Goal: Information Seeking & Learning: Learn about a topic

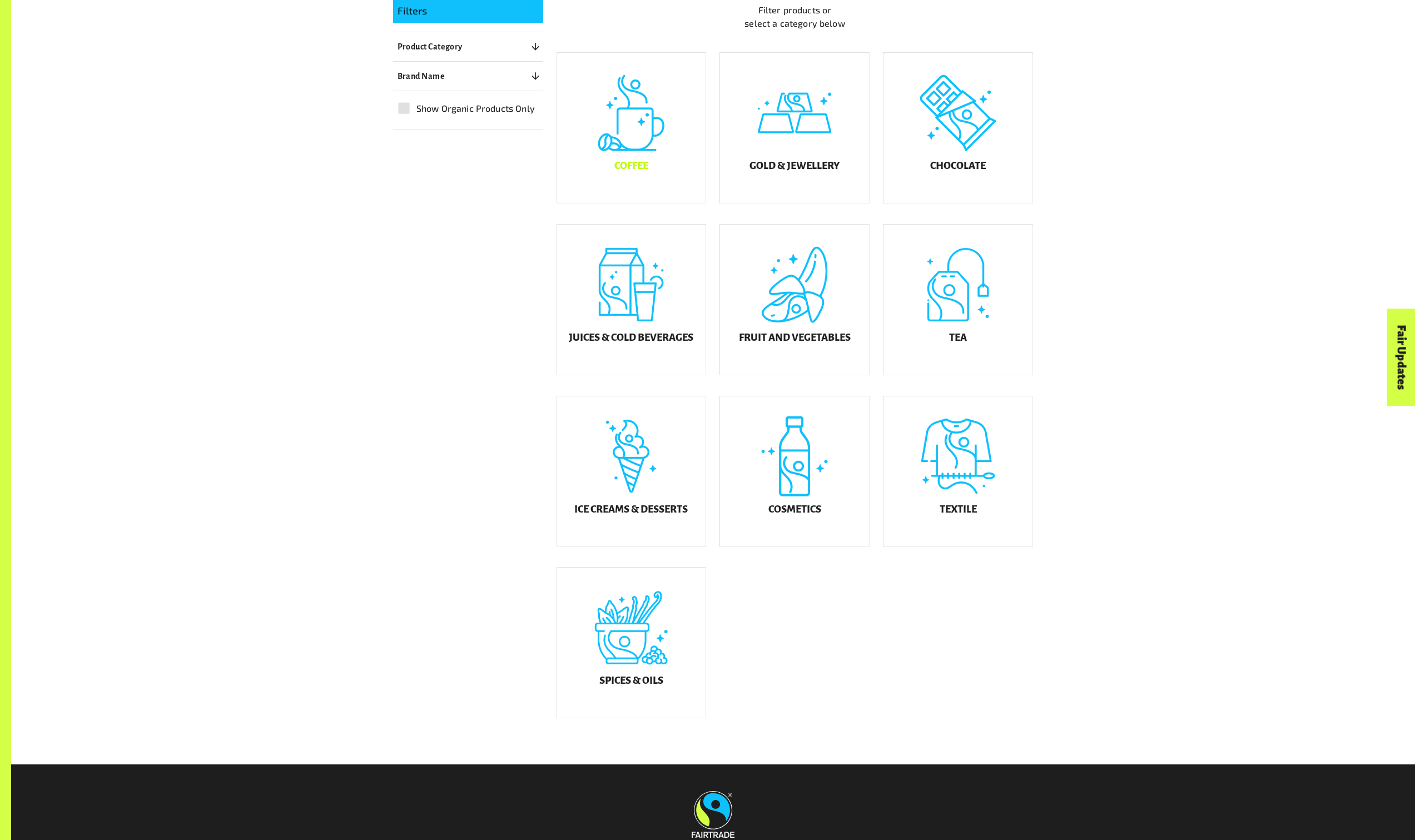
scroll to position [320, 0]
click at [777, 327] on div "Fruit and Vegetables" at bounding box center [794, 299] width 149 height 150
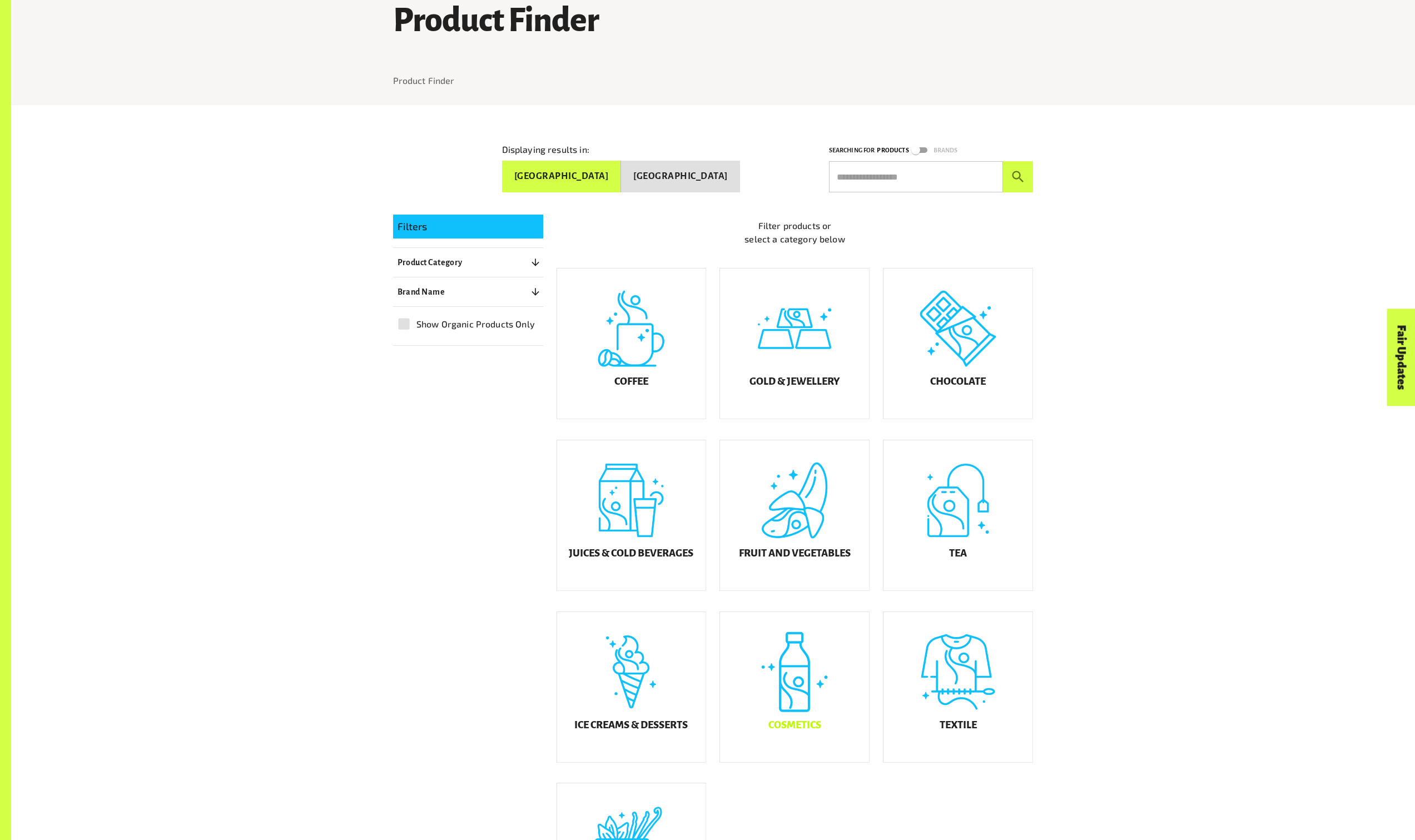
scroll to position [105, 0]
click at [640, 528] on div "Juices & Cold Beverages" at bounding box center [632, 514] width 149 height 150
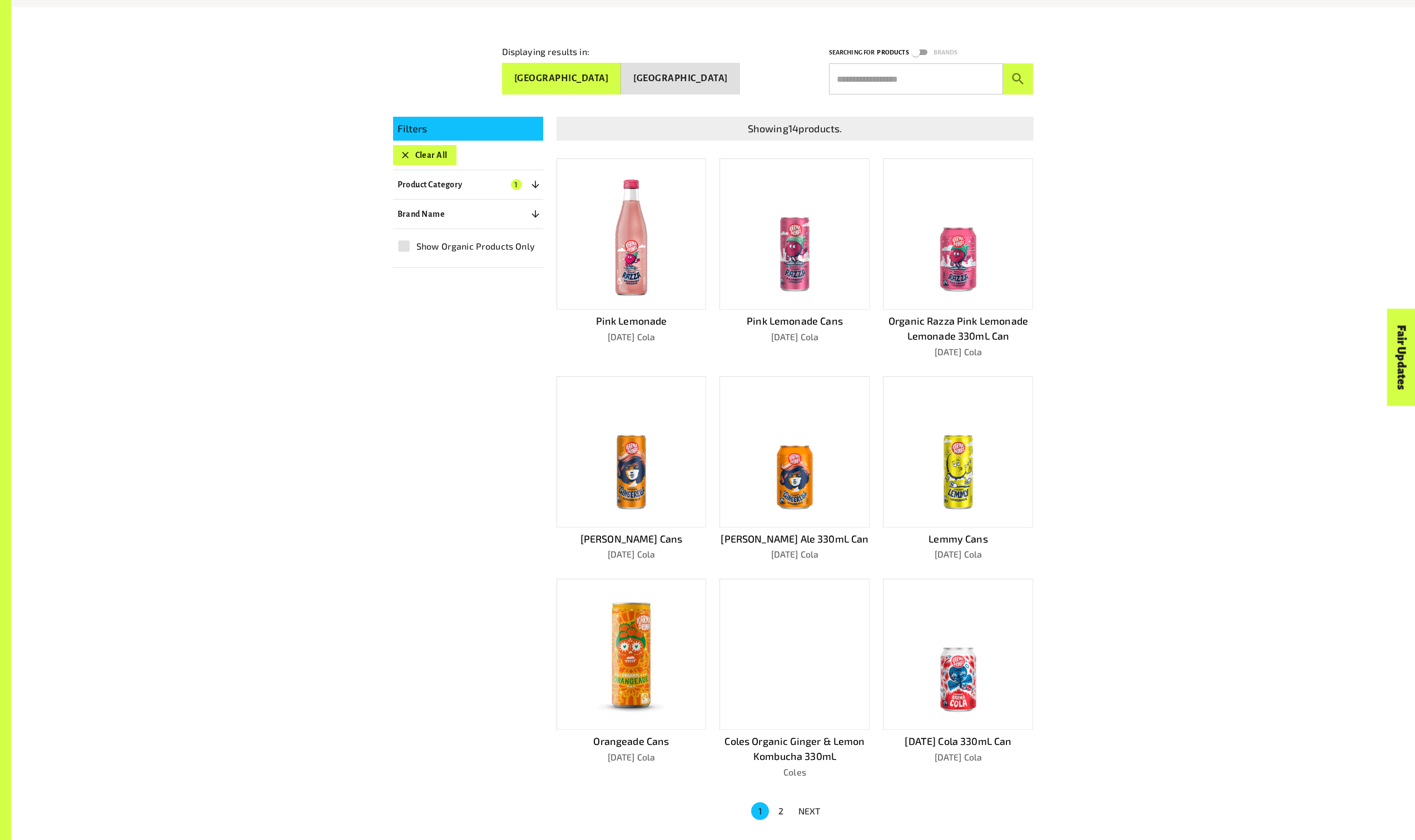
scroll to position [446, 0]
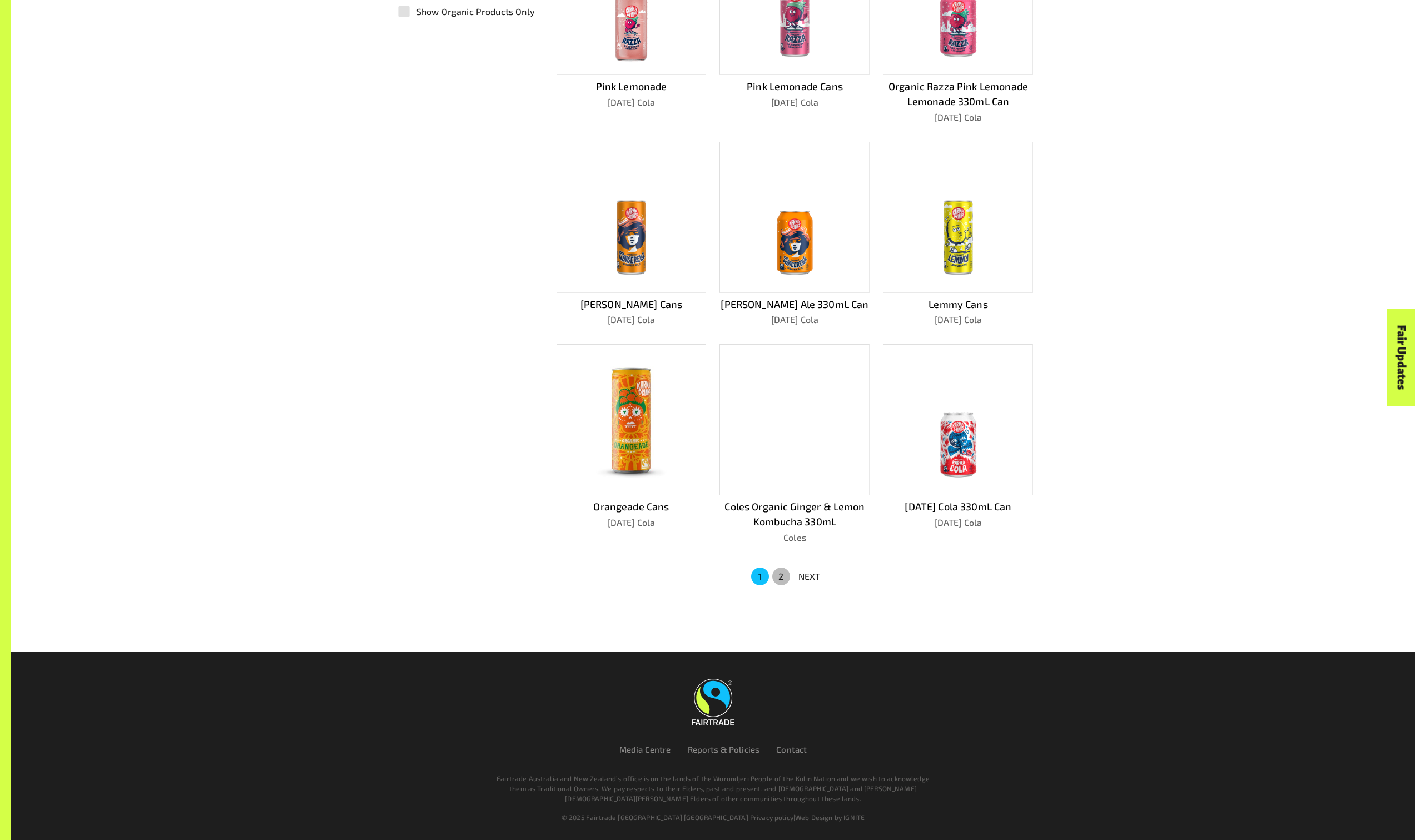
click at [777, 578] on button "2" at bounding box center [781, 576] width 18 height 18
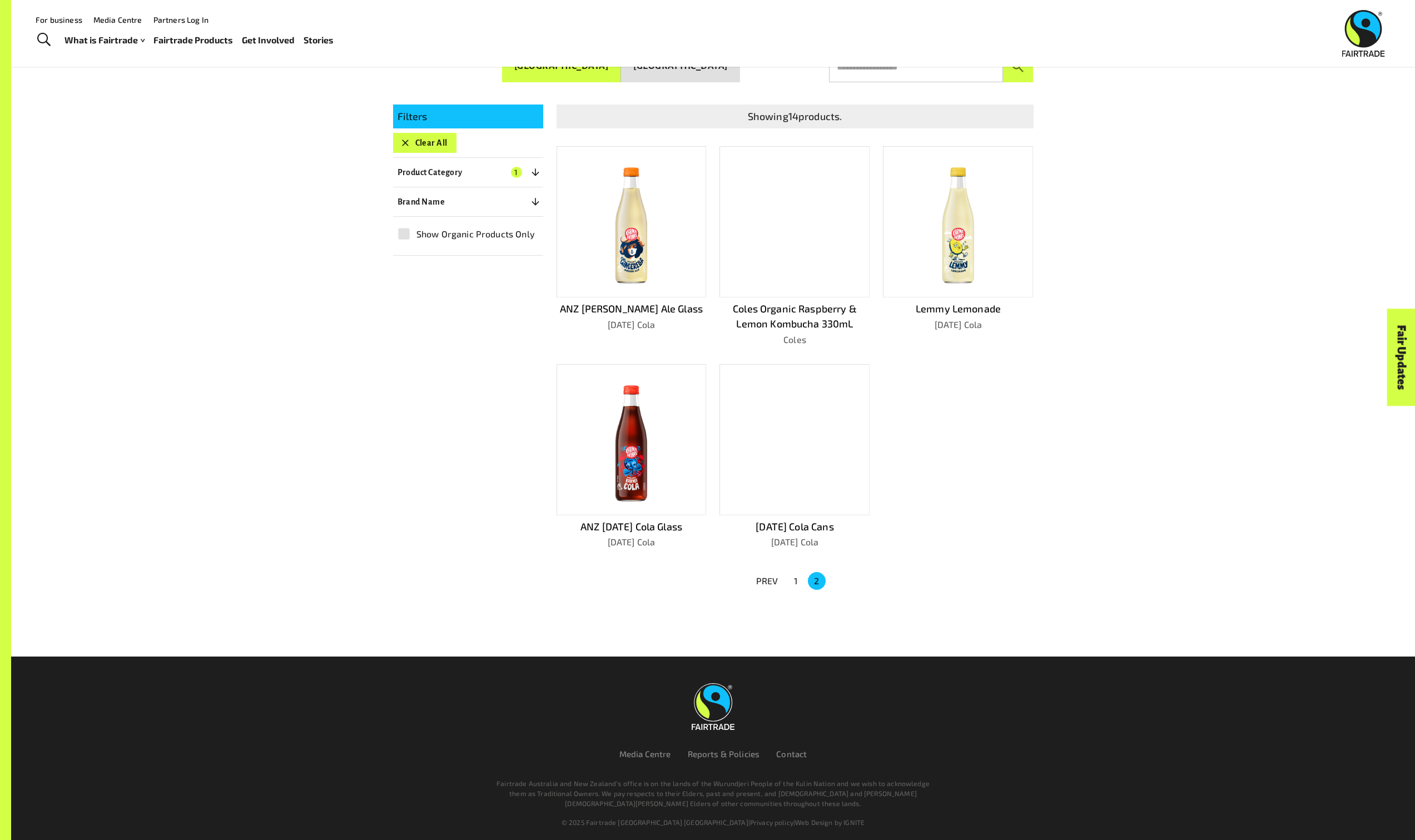
scroll to position [0, 0]
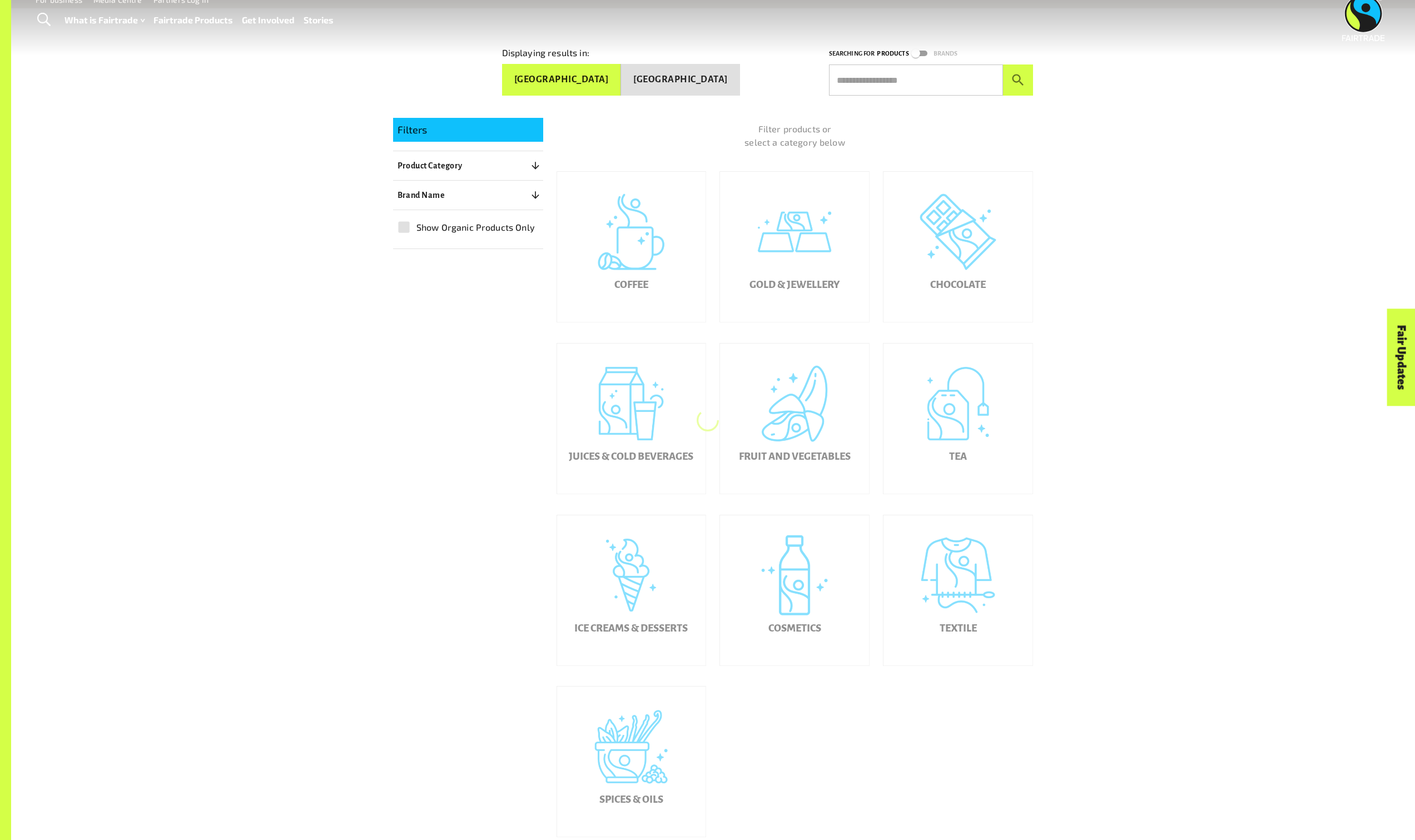
scroll to position [208, 0]
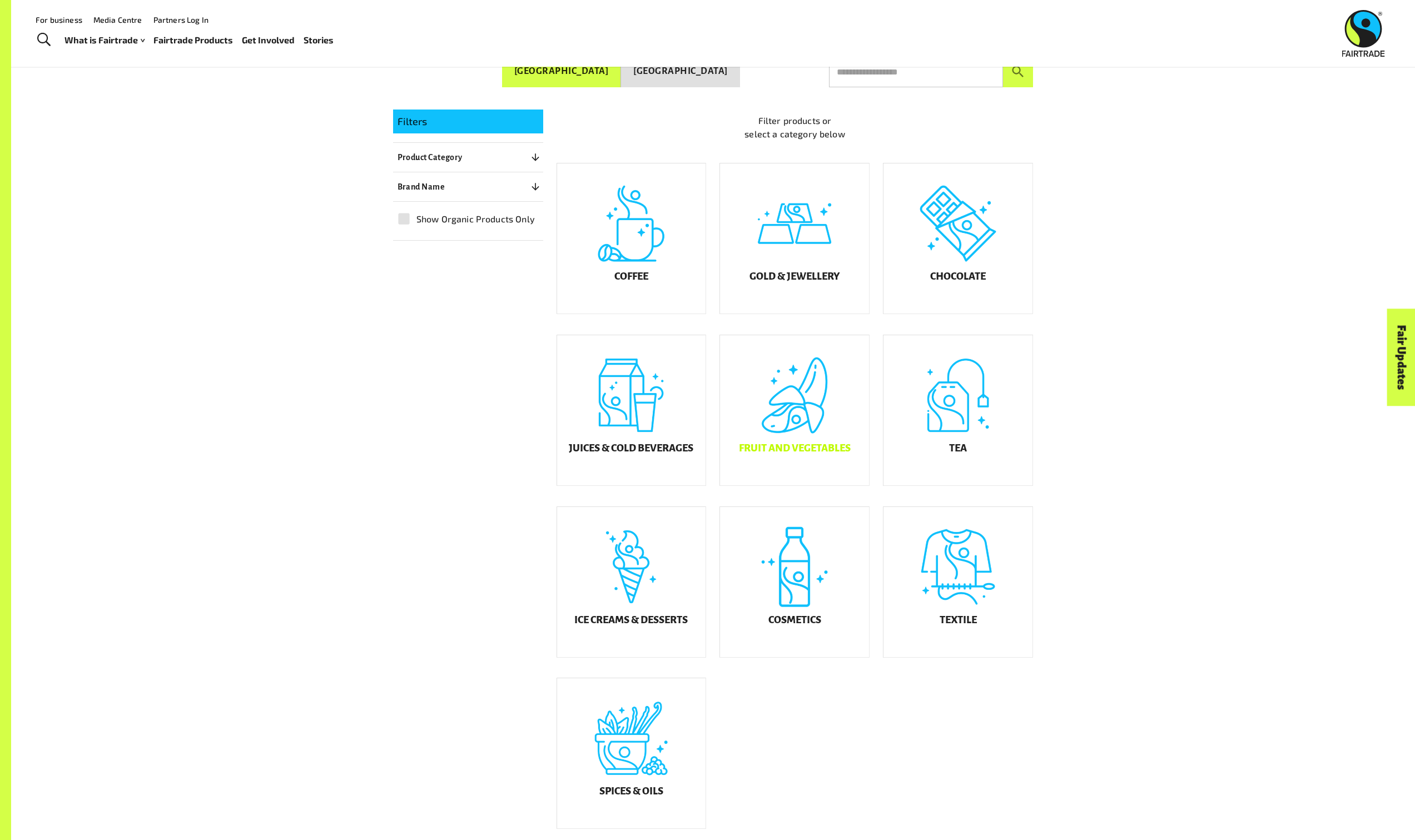
click at [845, 448] on div "Fruit and Vegetables" at bounding box center [794, 410] width 149 height 150
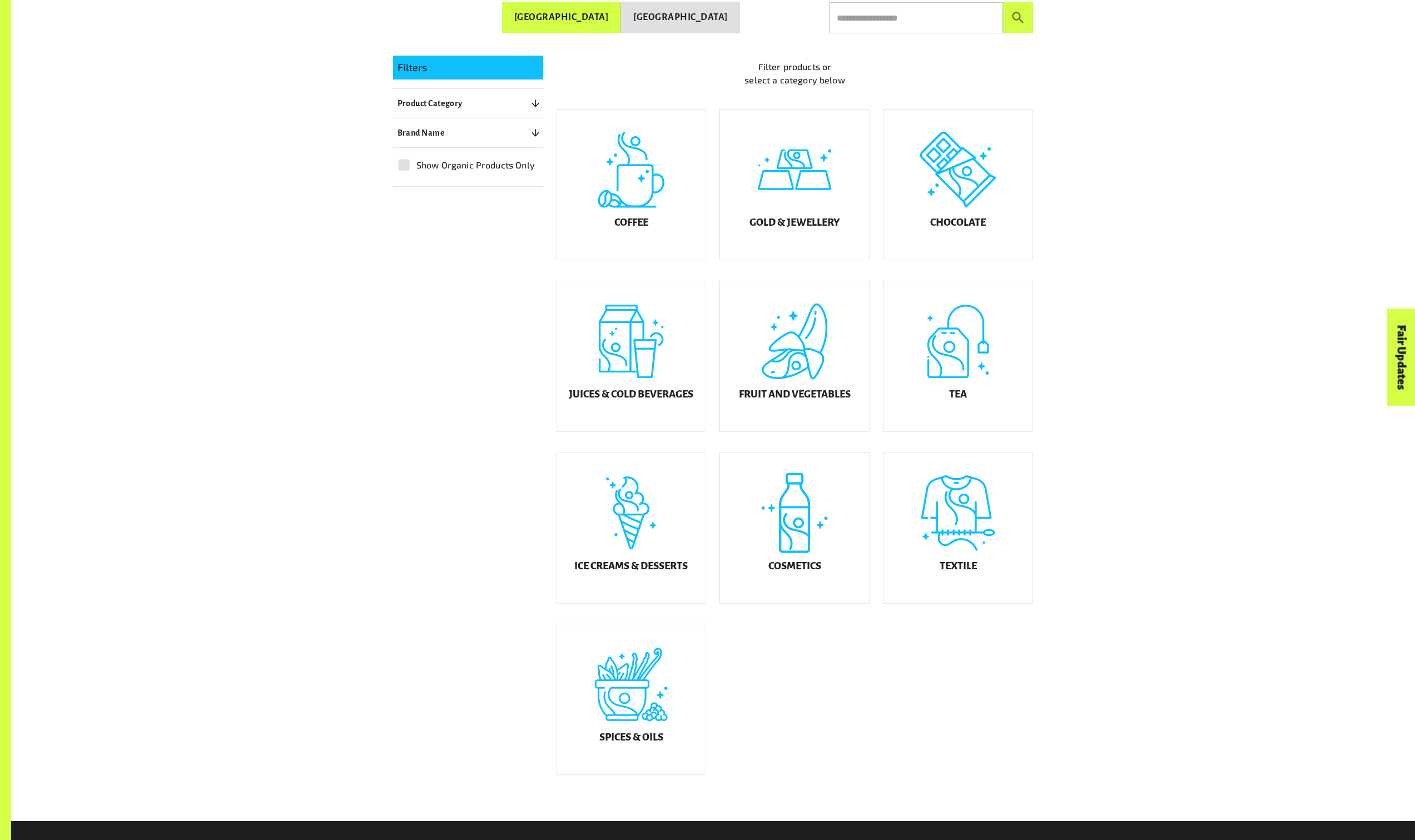
scroll to position [263, 0]
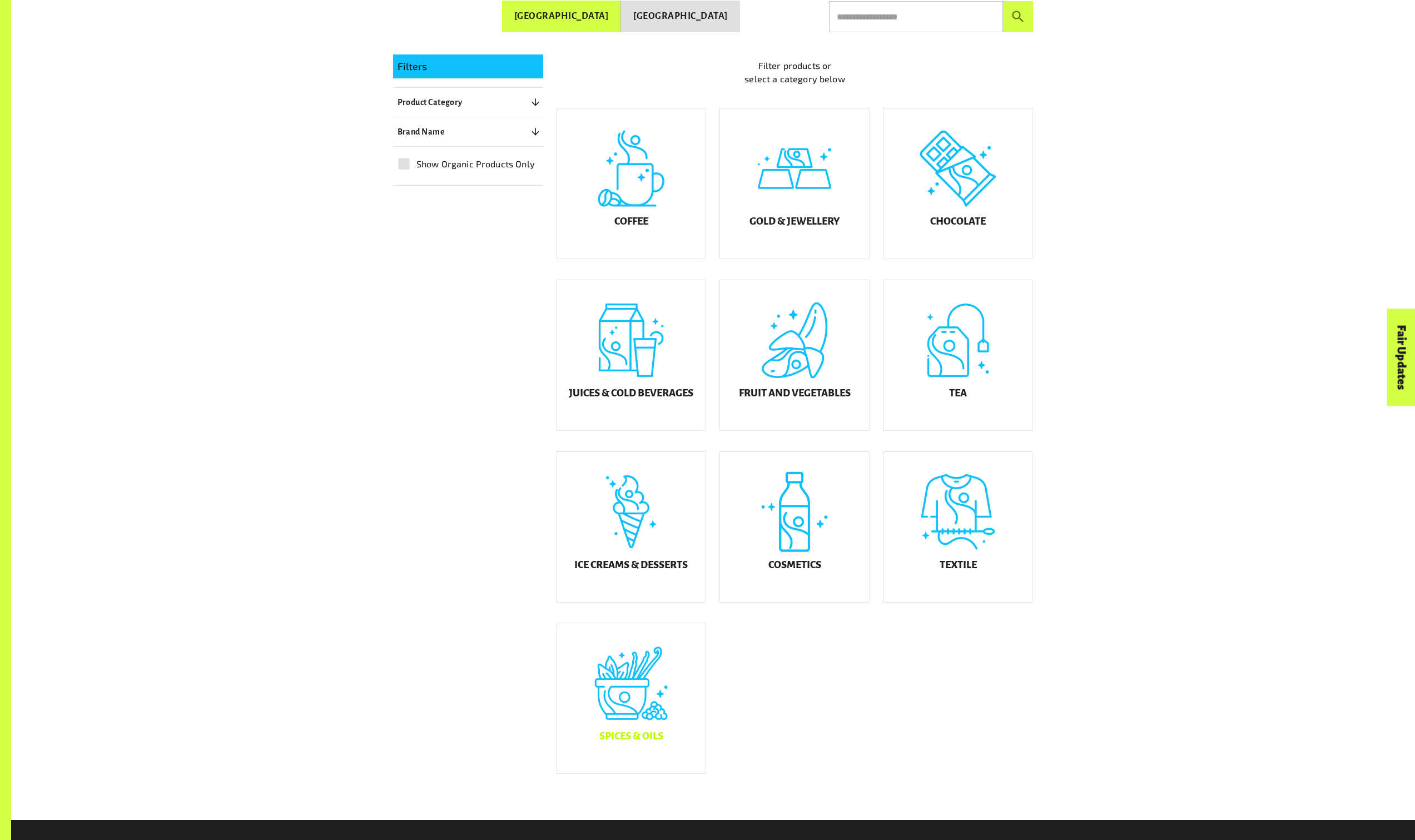
click at [640, 694] on div "Spices & Oils" at bounding box center [632, 698] width 149 height 150
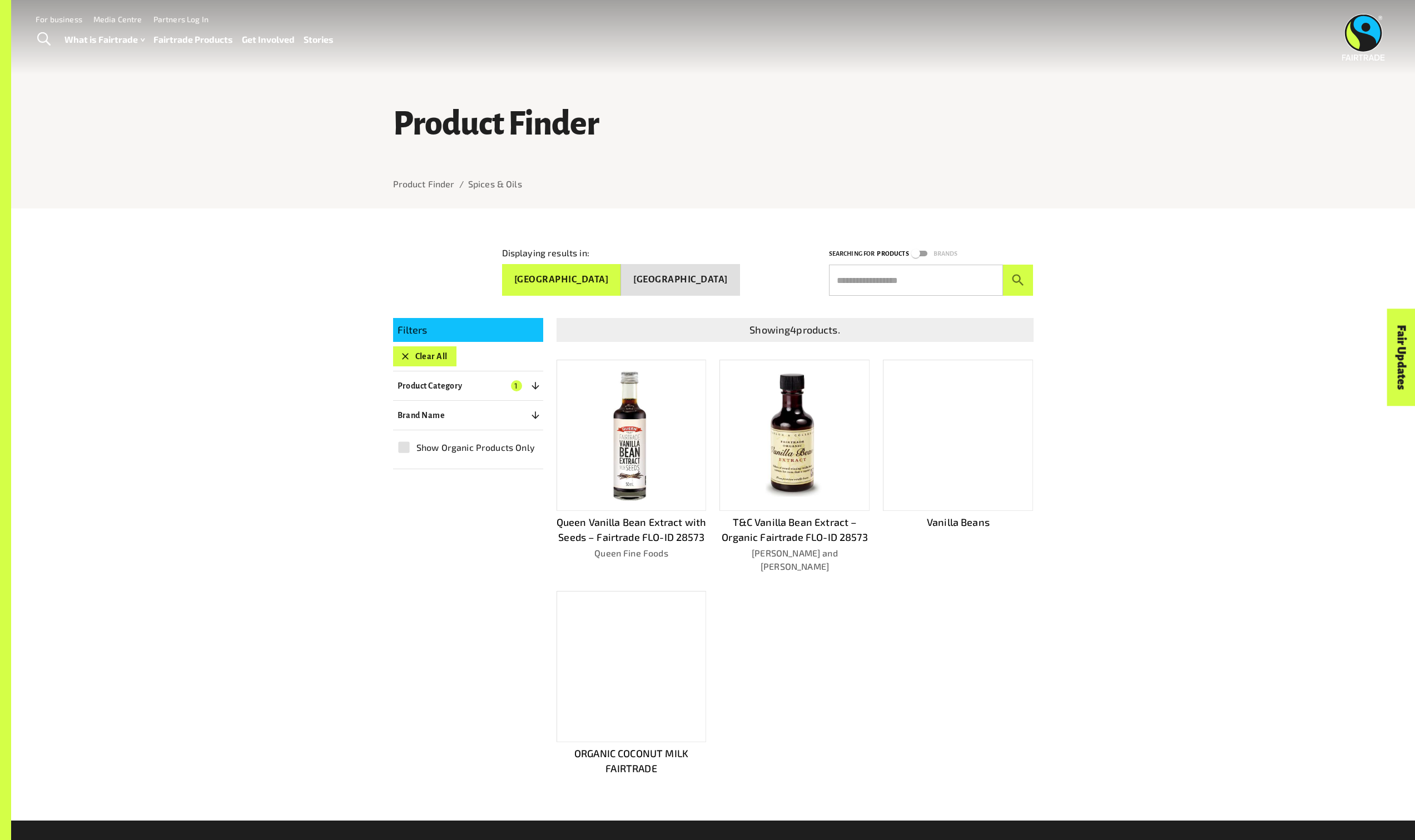
click at [957, 468] on div at bounding box center [958, 435] width 150 height 151
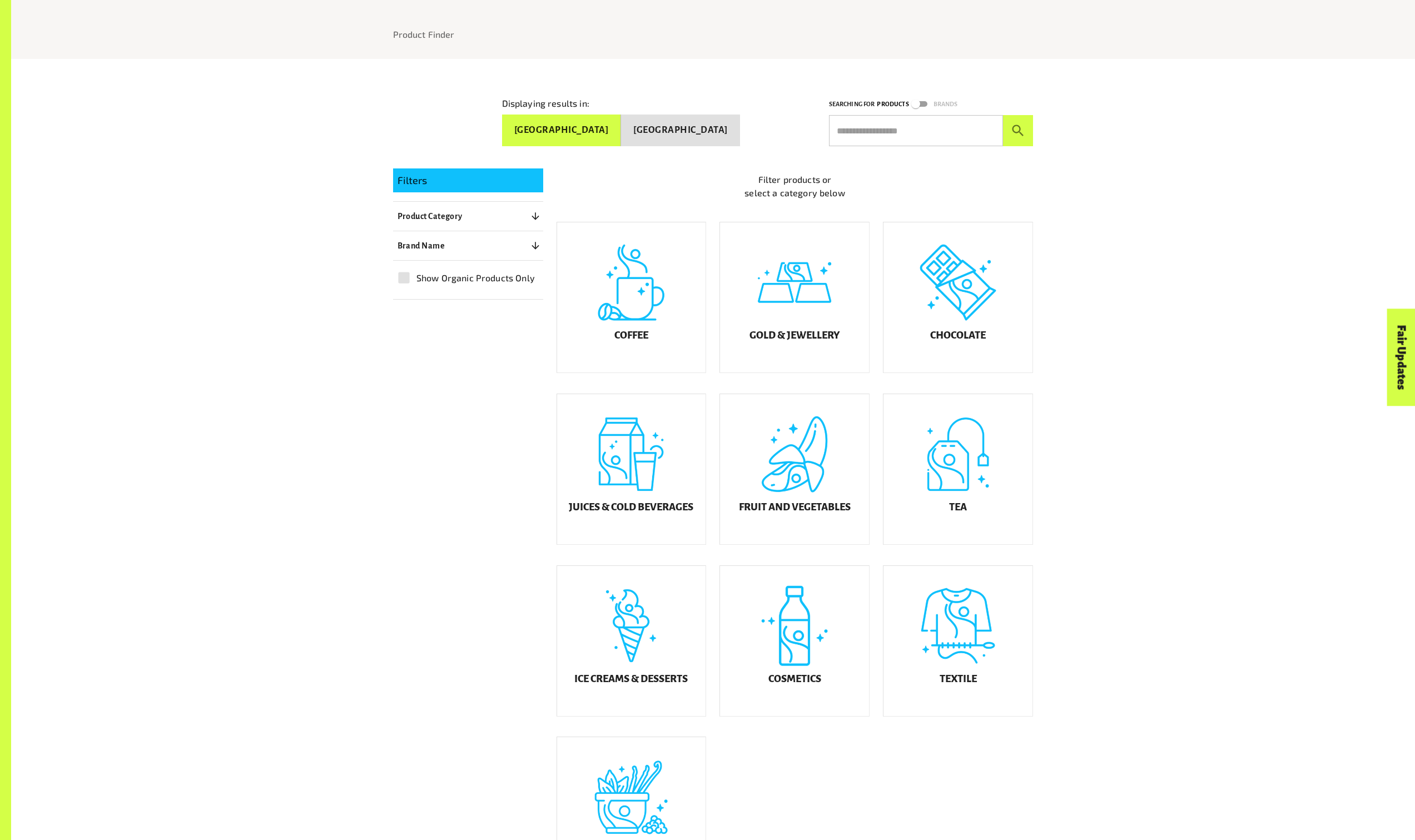
scroll to position [150, 0]
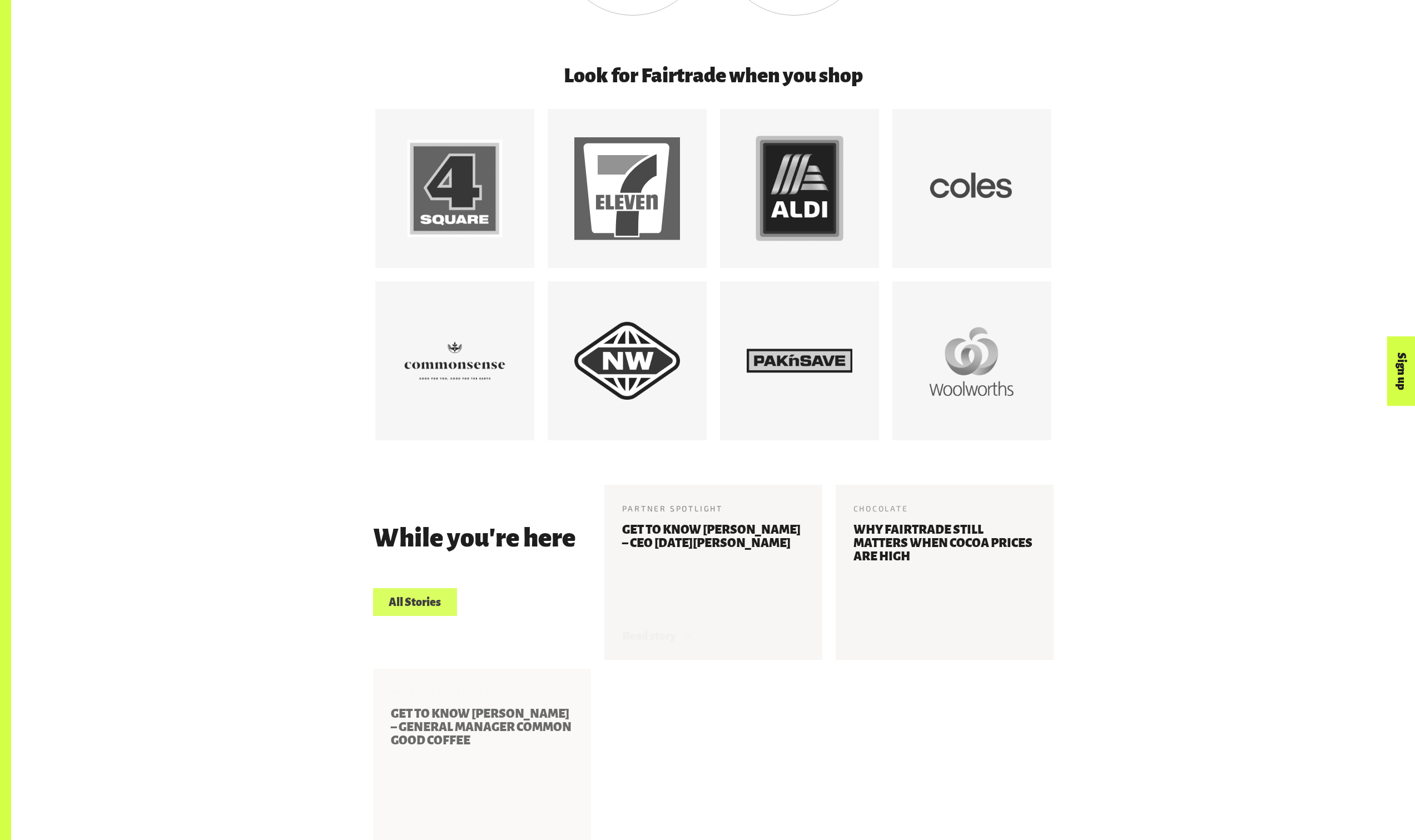
scroll to position [1085, 0]
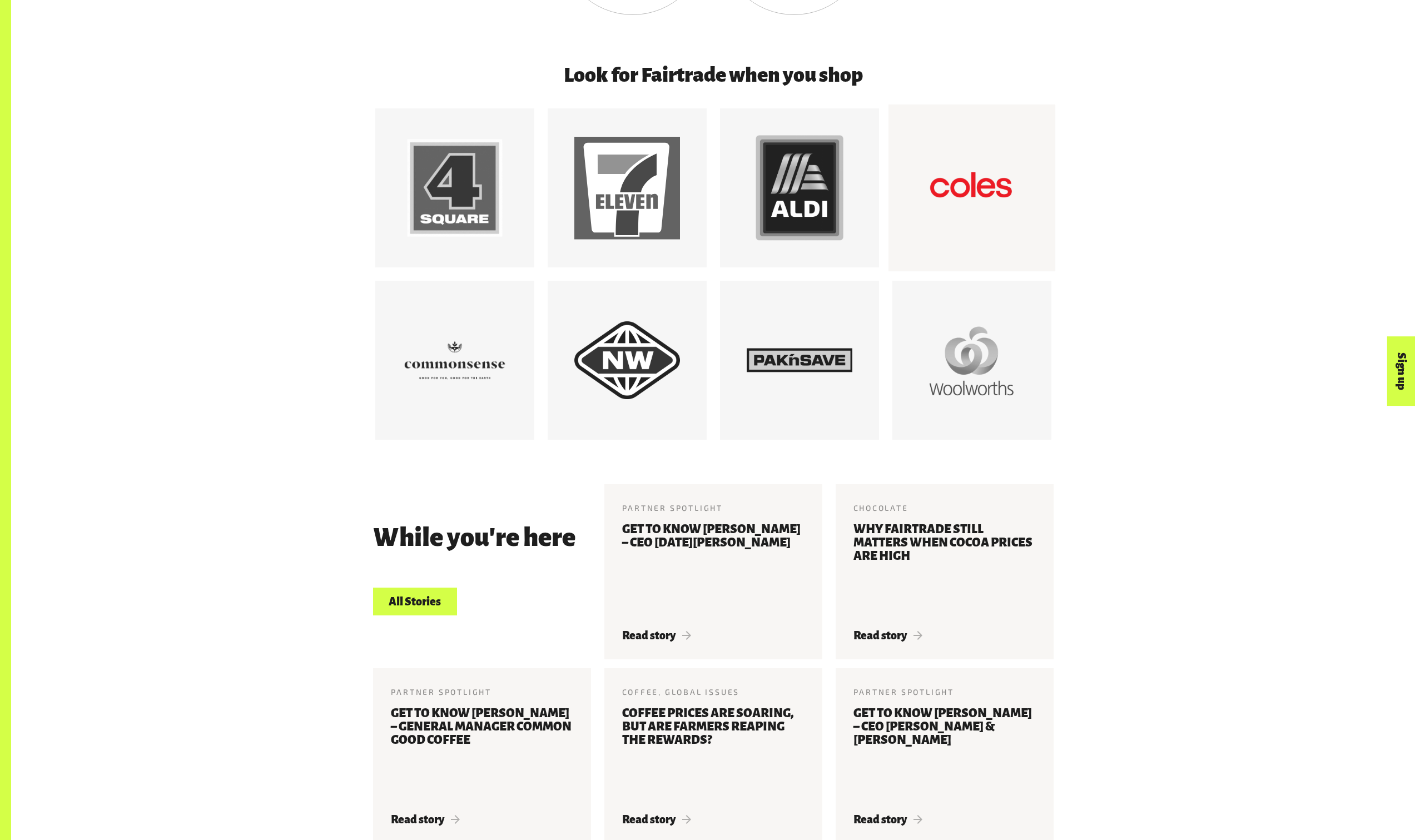
click at [1038, 190] on div at bounding box center [971, 188] width 167 height 167
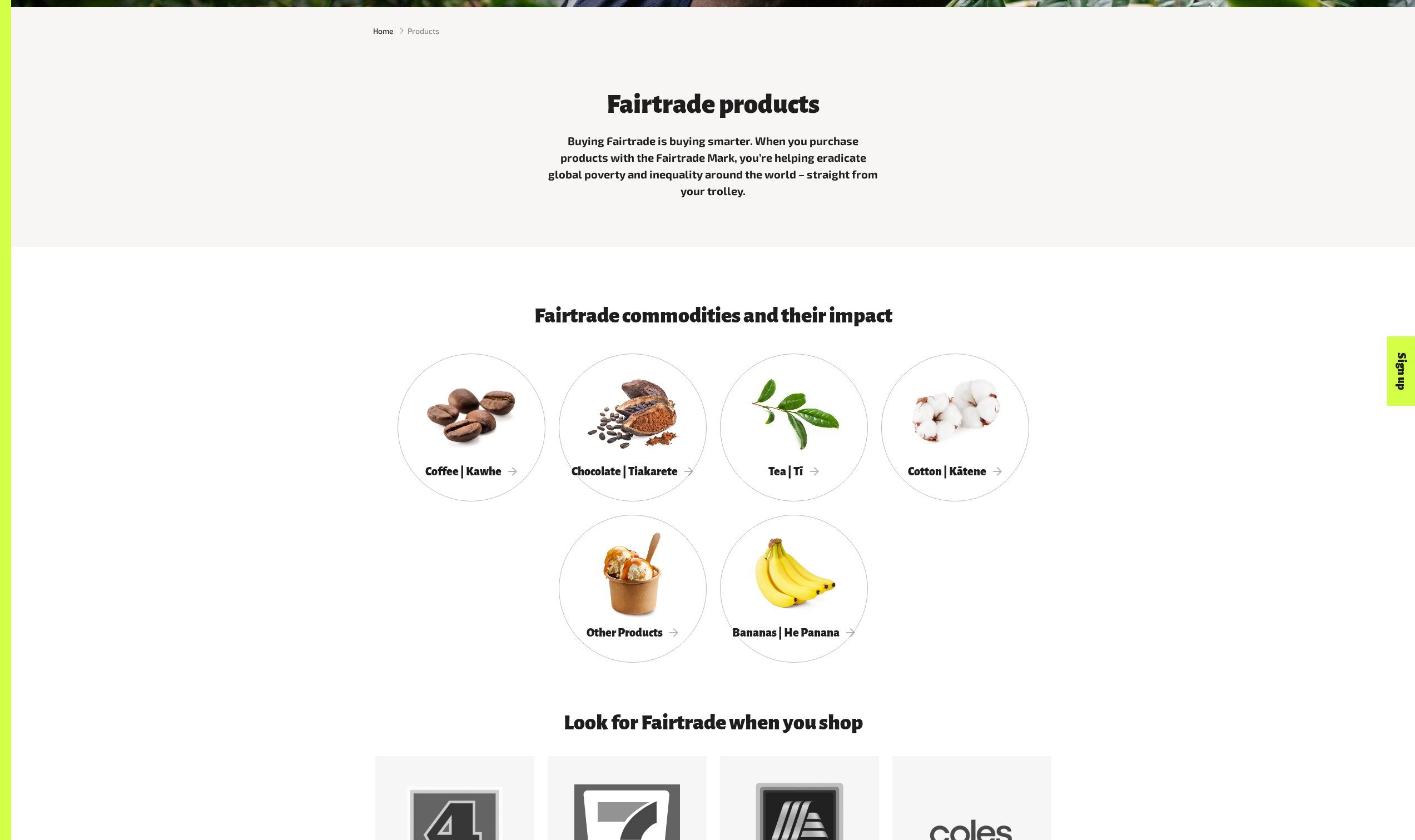
scroll to position [438, 0]
click at [641, 605] on div at bounding box center [633, 572] width 148 height 96
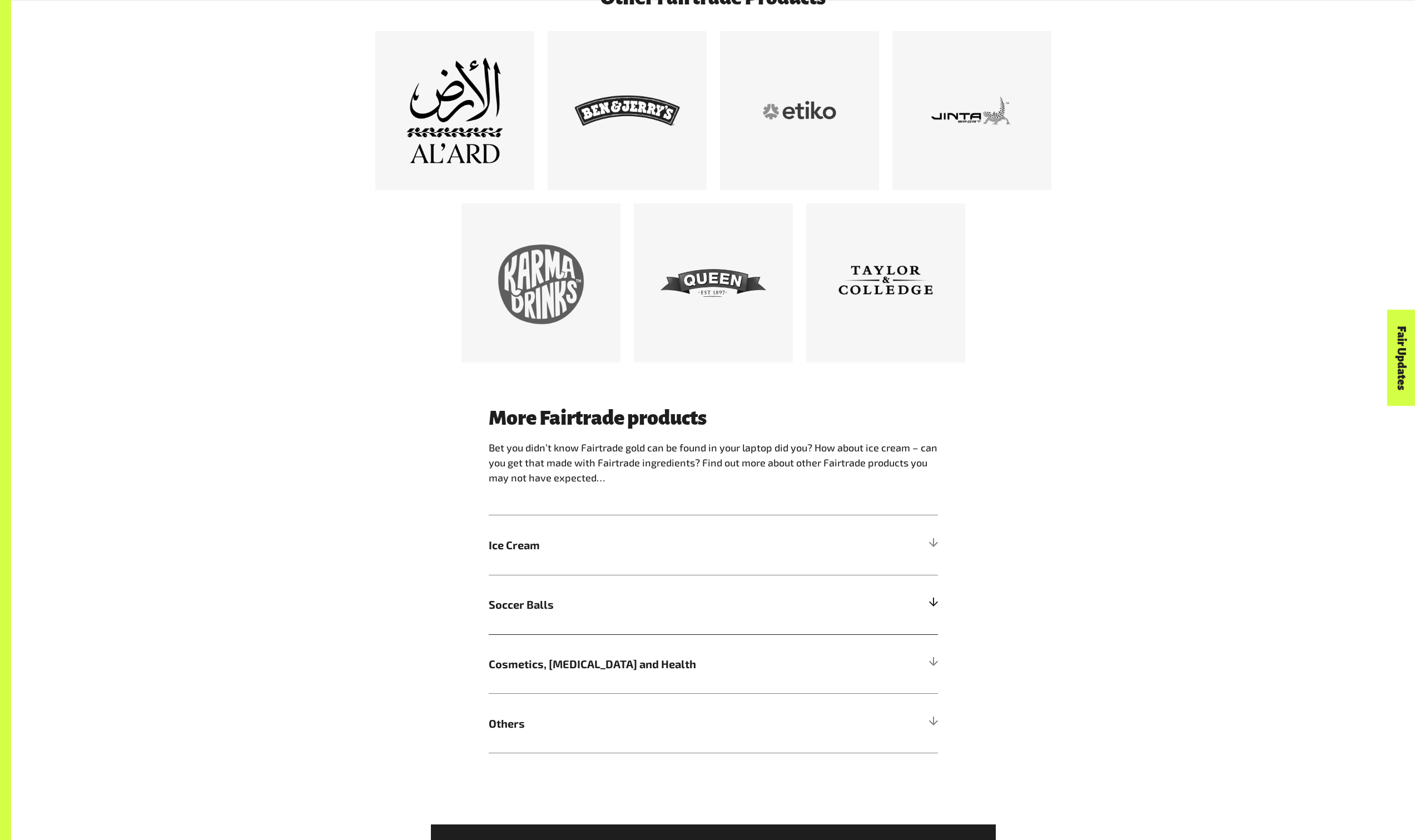
scroll to position [821, 0]
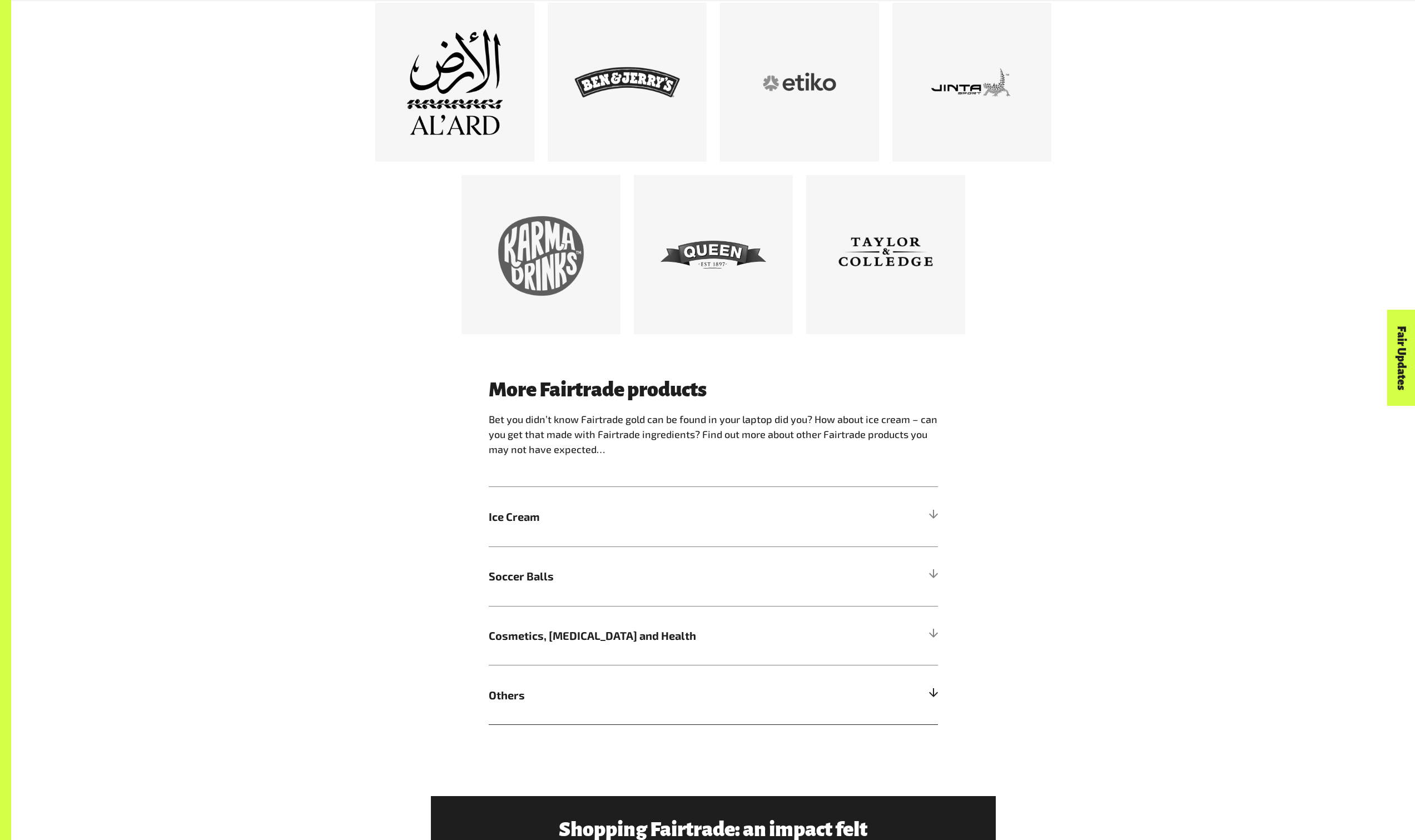
click at [609, 698] on span "Others" at bounding box center [657, 695] width 337 height 17
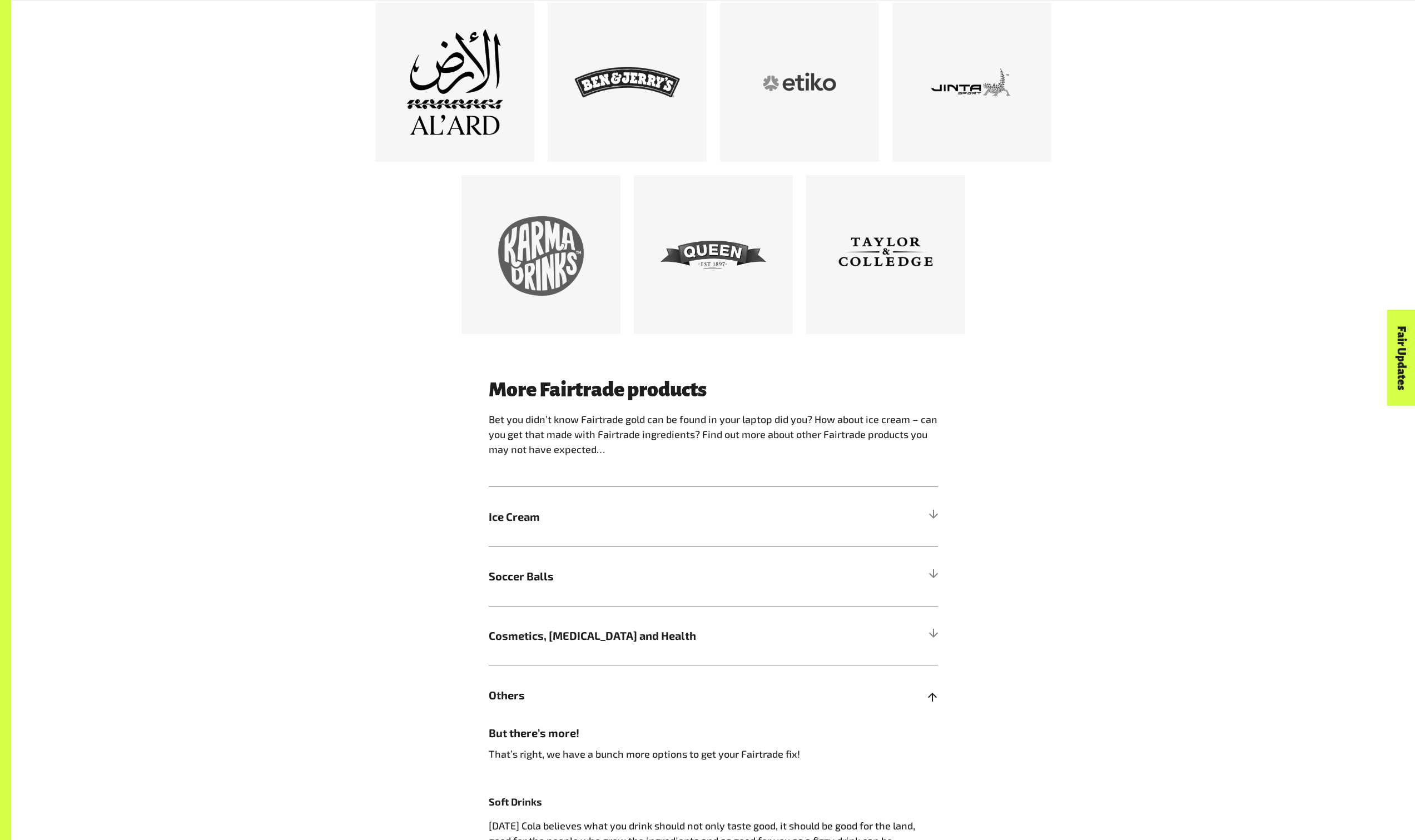
click at [609, 698] on span "Others" at bounding box center [657, 695] width 337 height 17
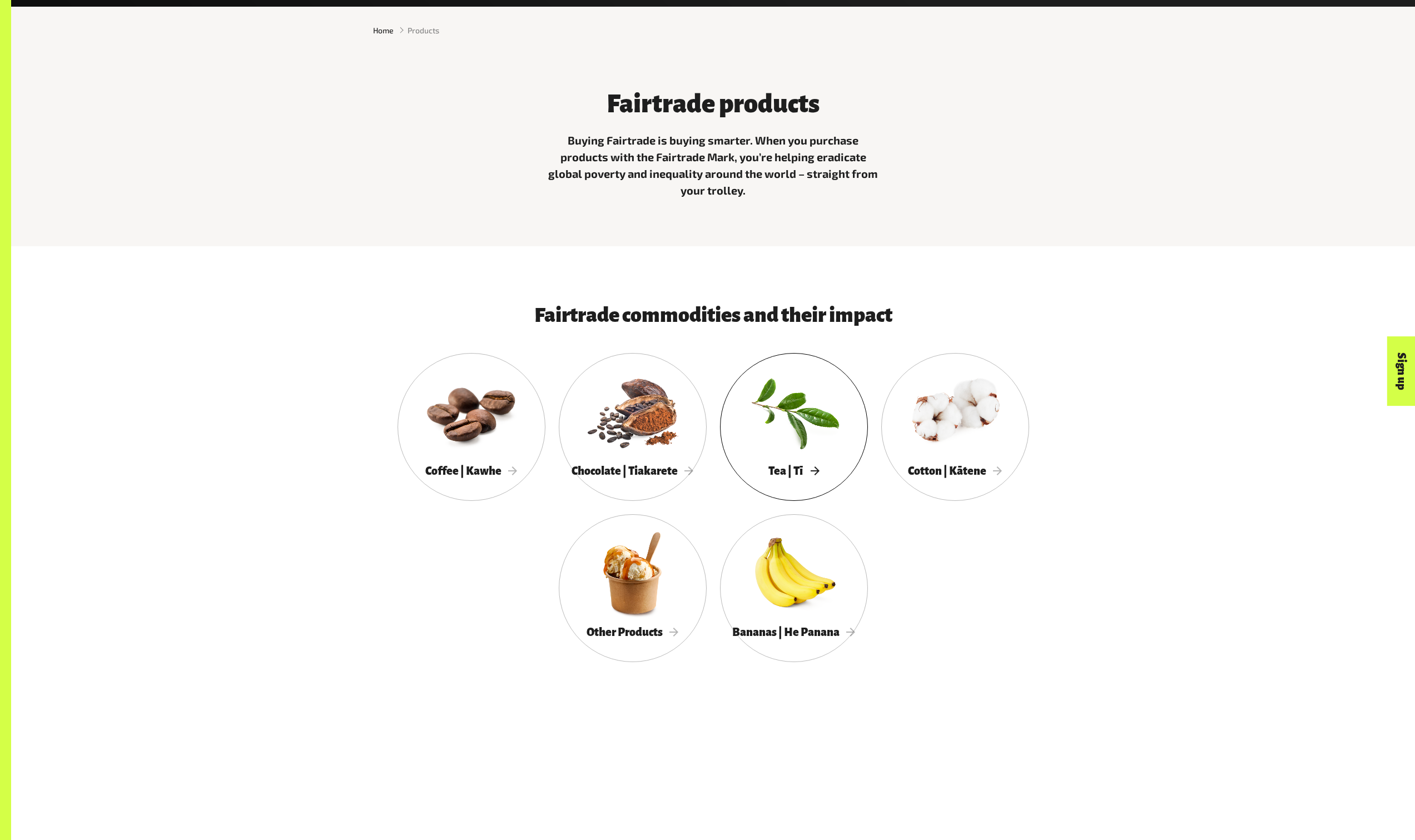
click at [794, 430] on div at bounding box center [794, 412] width 148 height 96
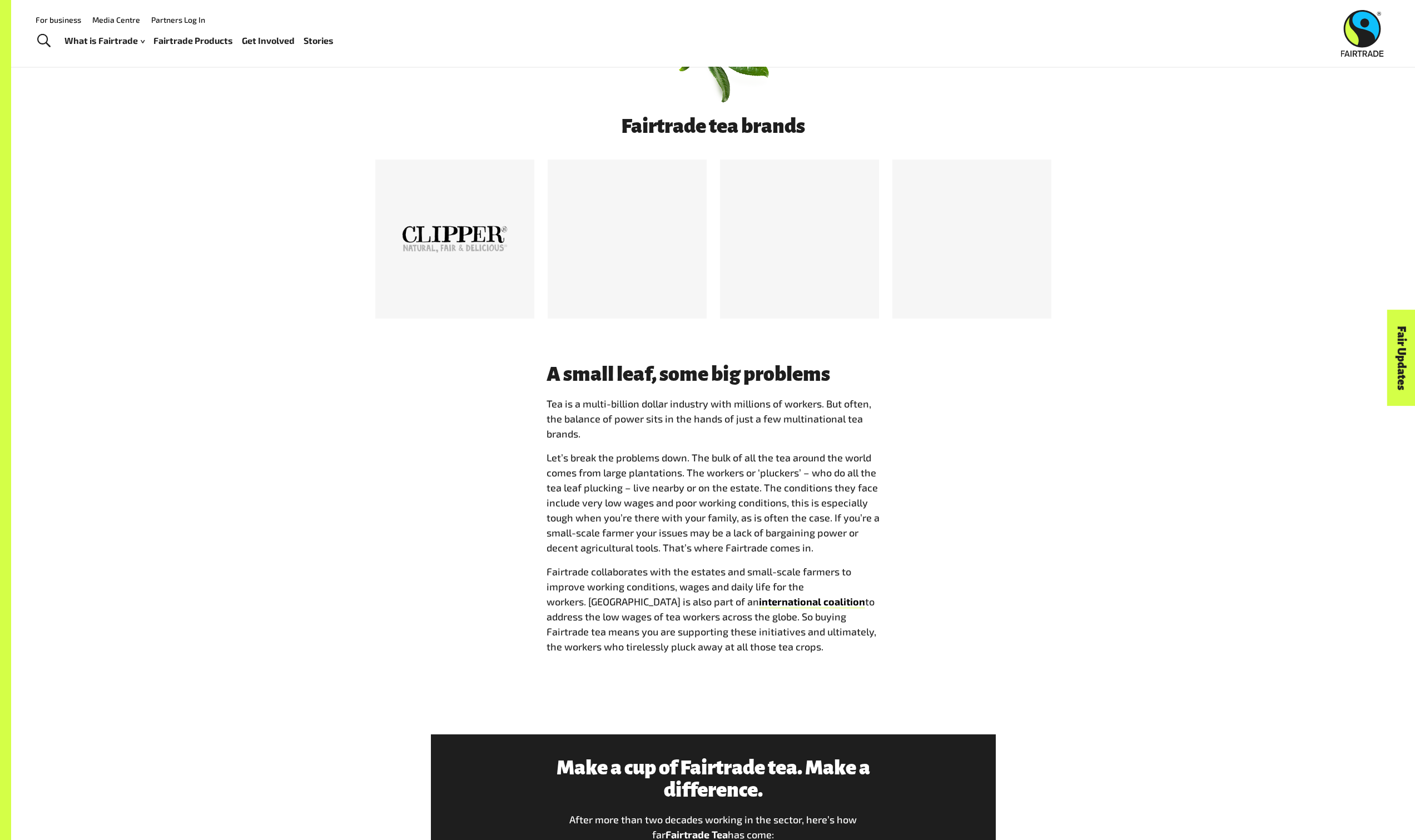
scroll to position [653, 0]
click at [801, 448] on span "Tea is a multi-billion dollar industry with millions of workers. But often, the…" at bounding box center [713, 525] width 334 height 258
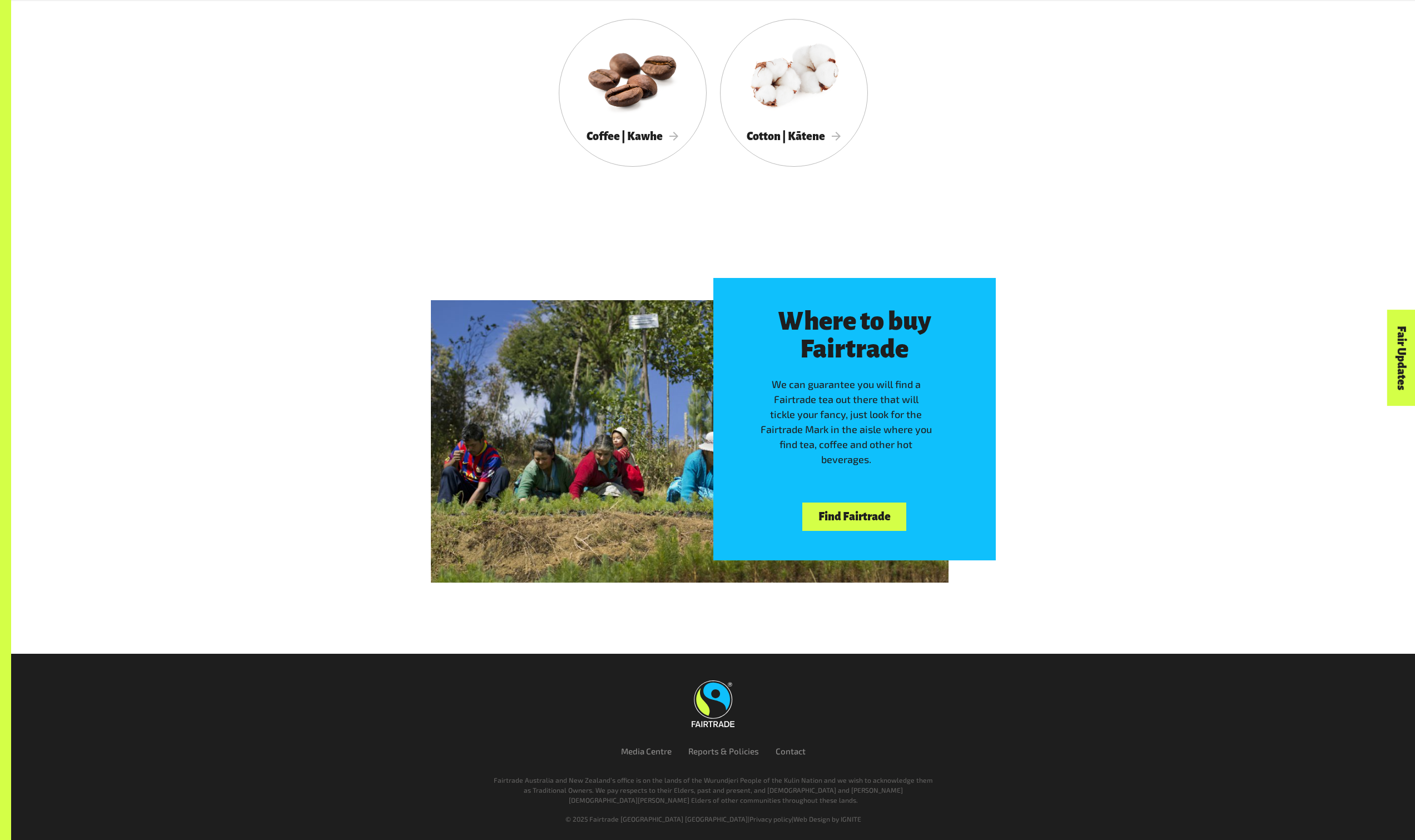
scroll to position [2113, 0]
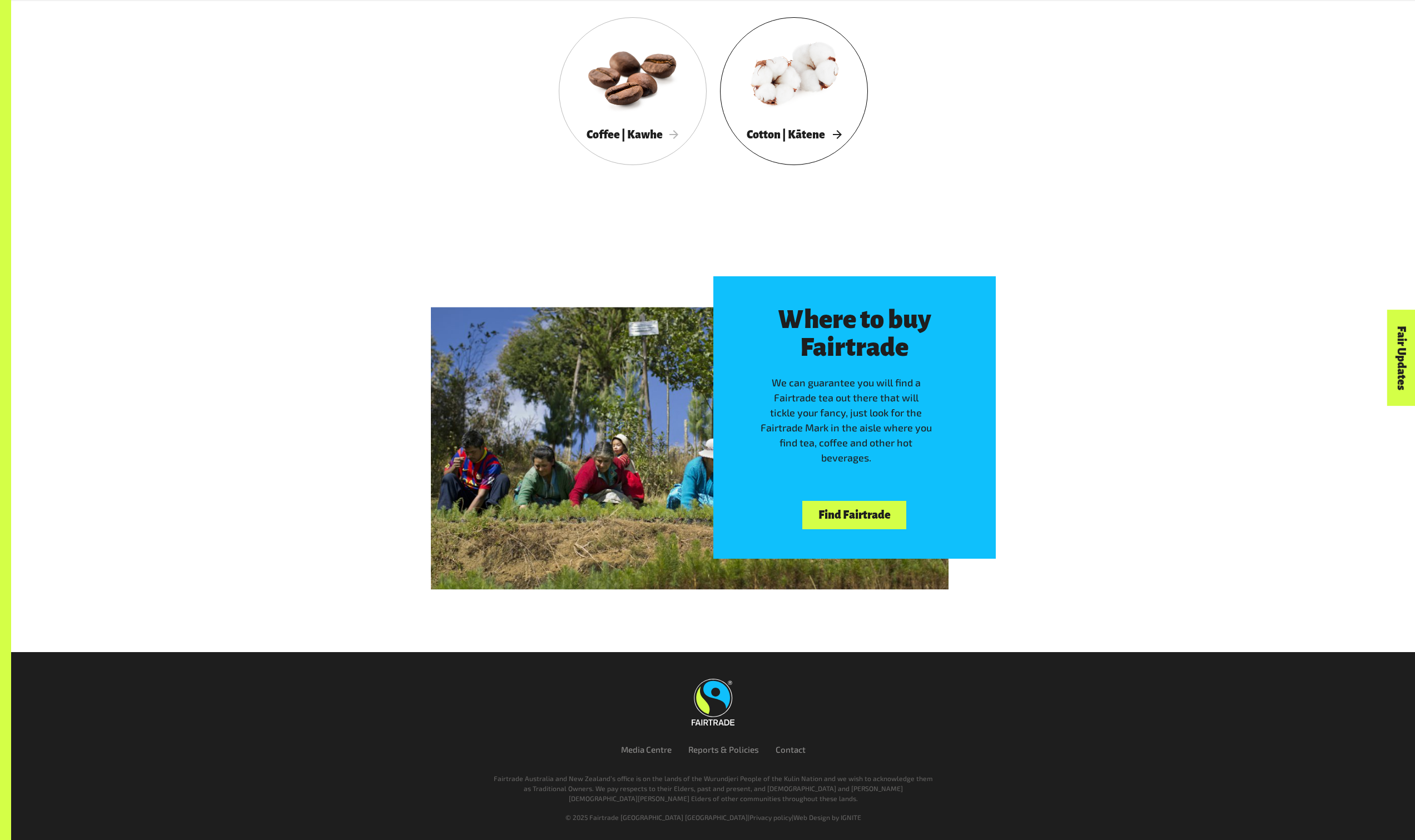
click at [809, 127] on div "Cotton | Kātene" at bounding box center [794, 135] width 148 height 23
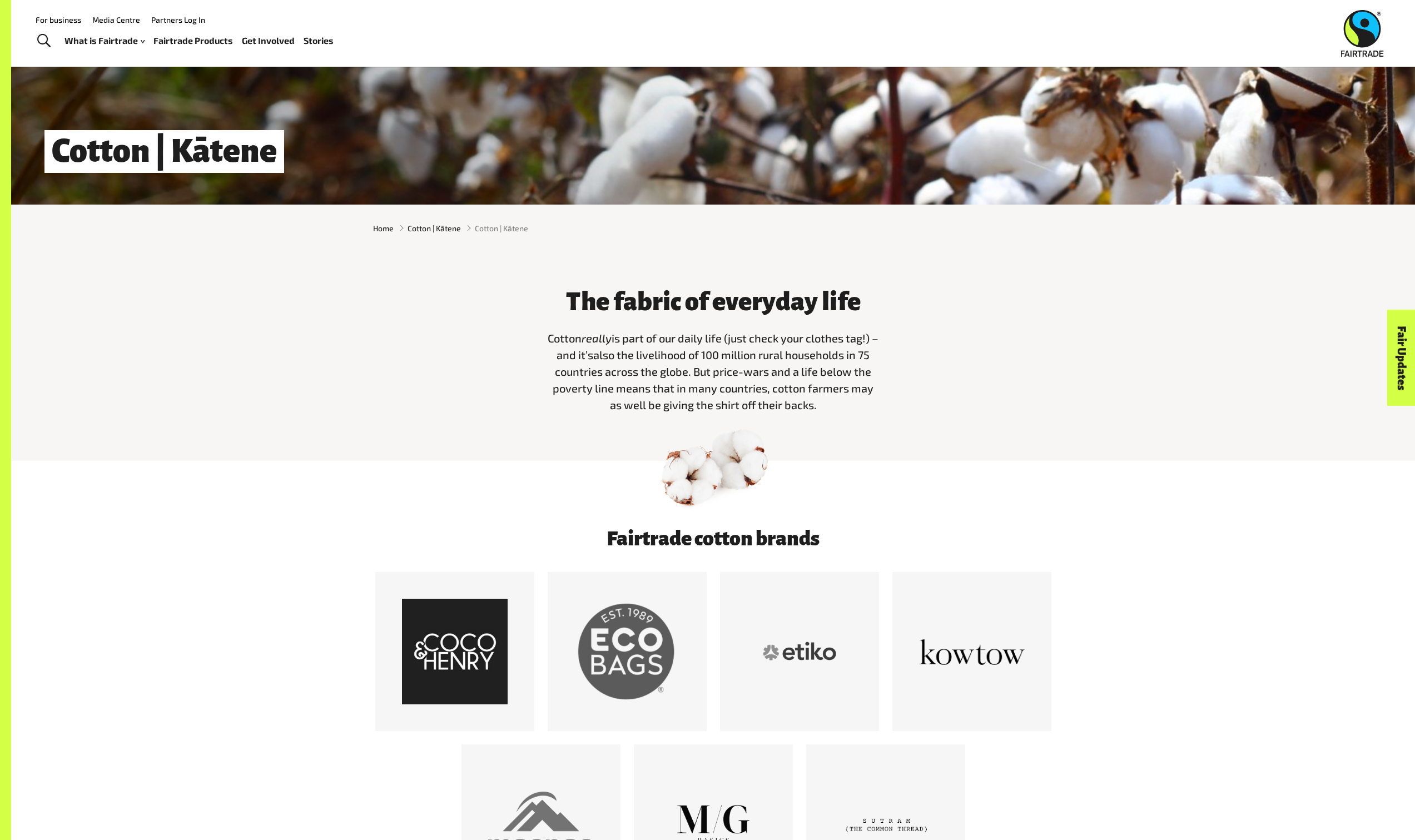
scroll to position [233, 0]
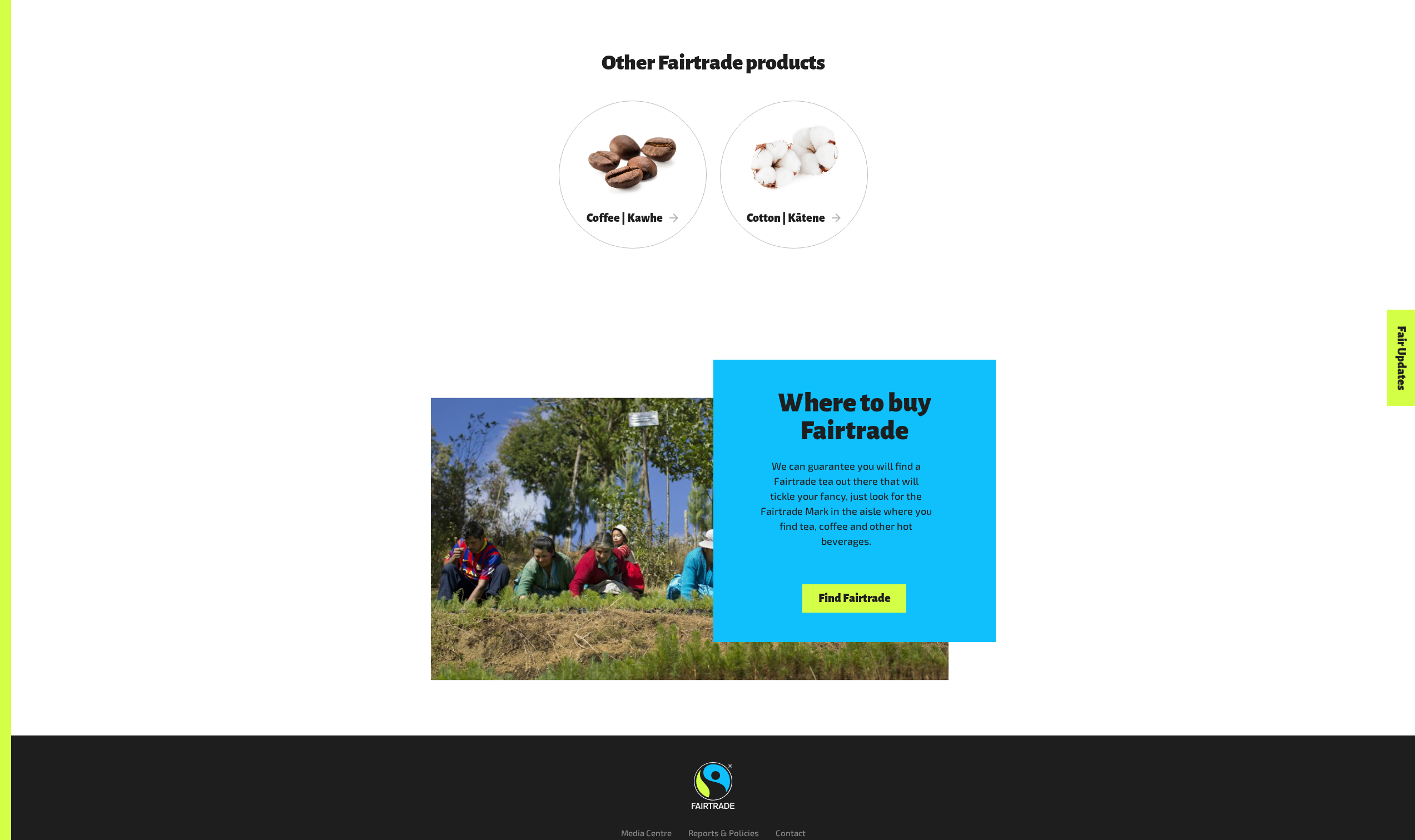
scroll to position [2072, 0]
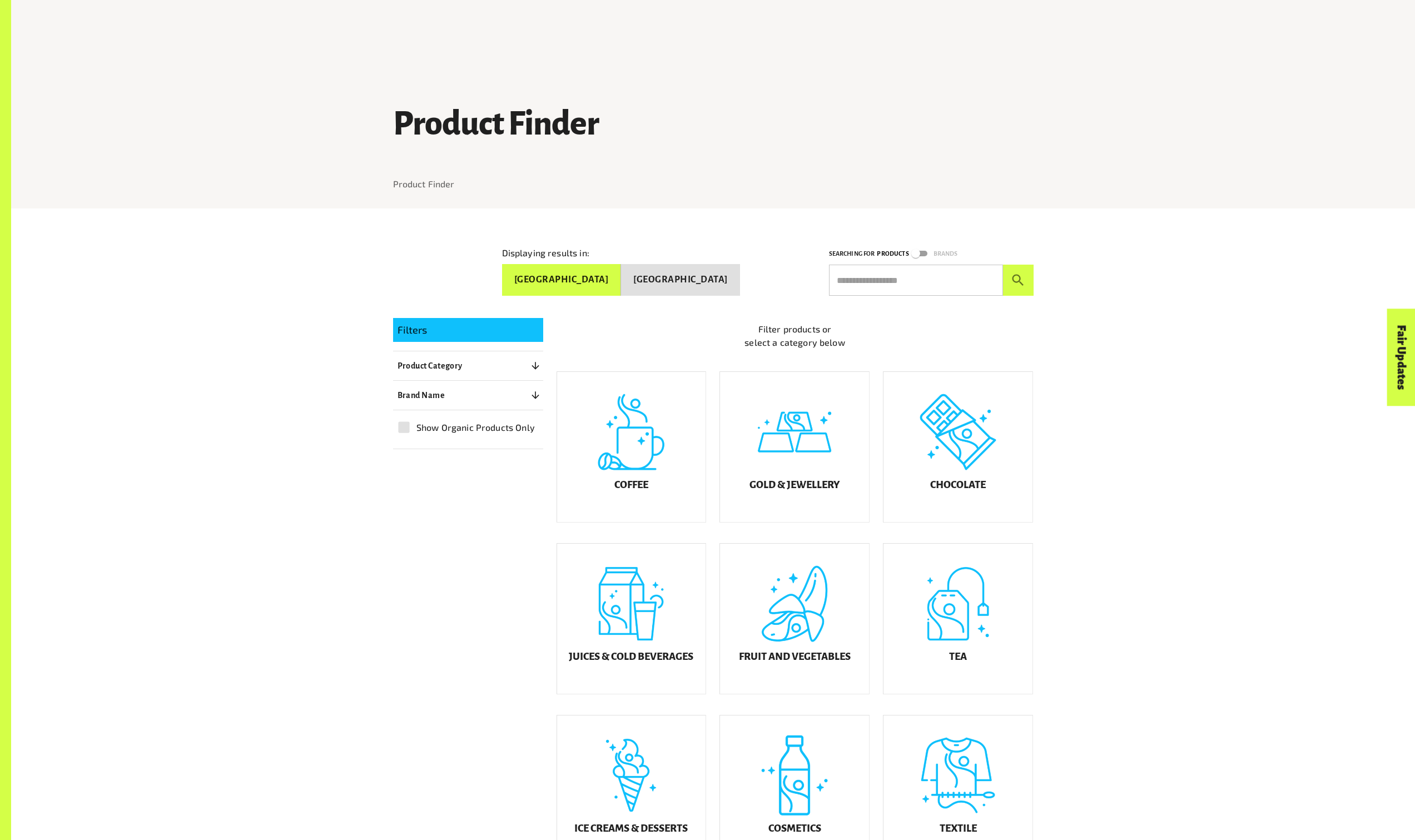
scroll to position [263, 0]
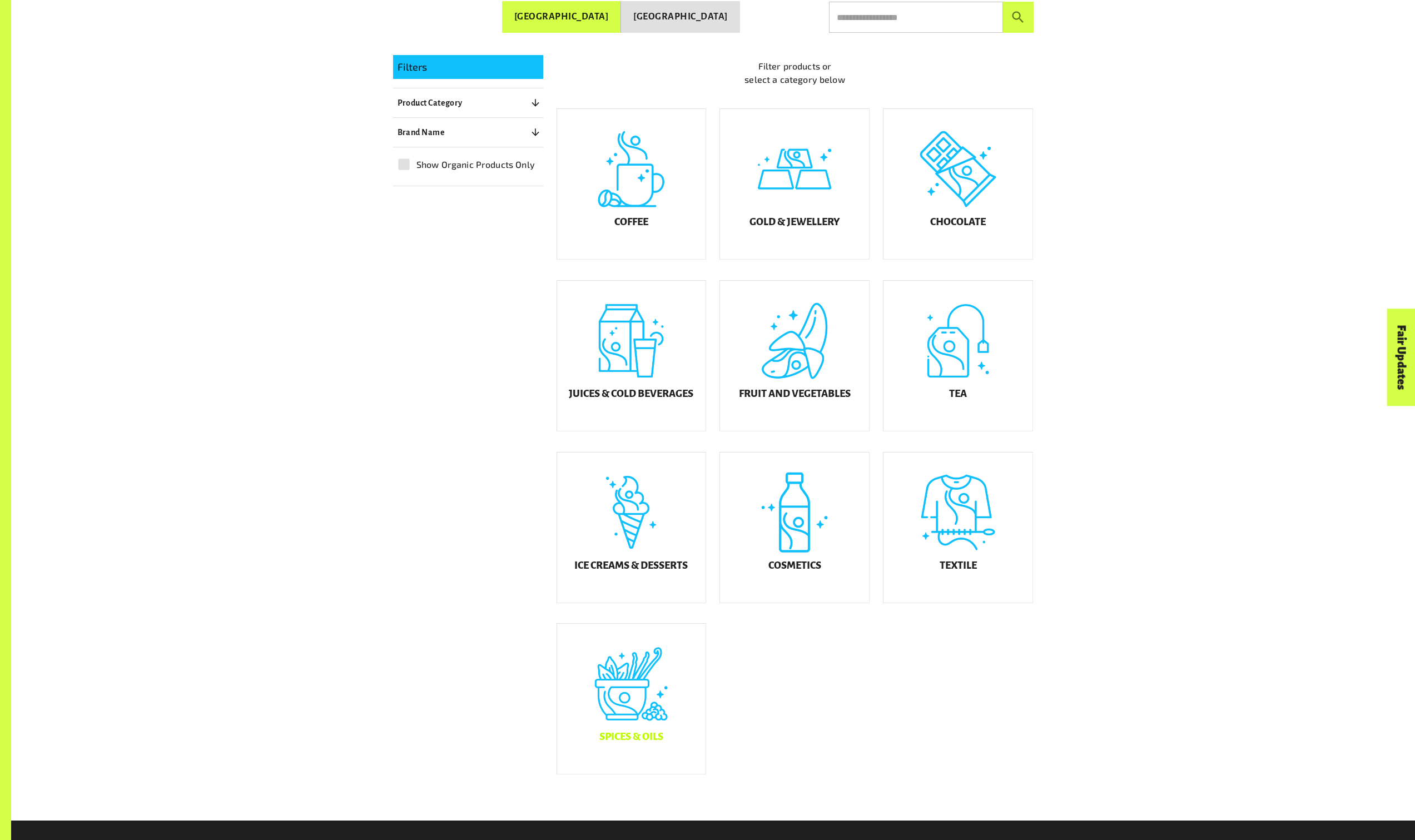
click at [649, 659] on div "Spices & Oils" at bounding box center [632, 699] width 149 height 150
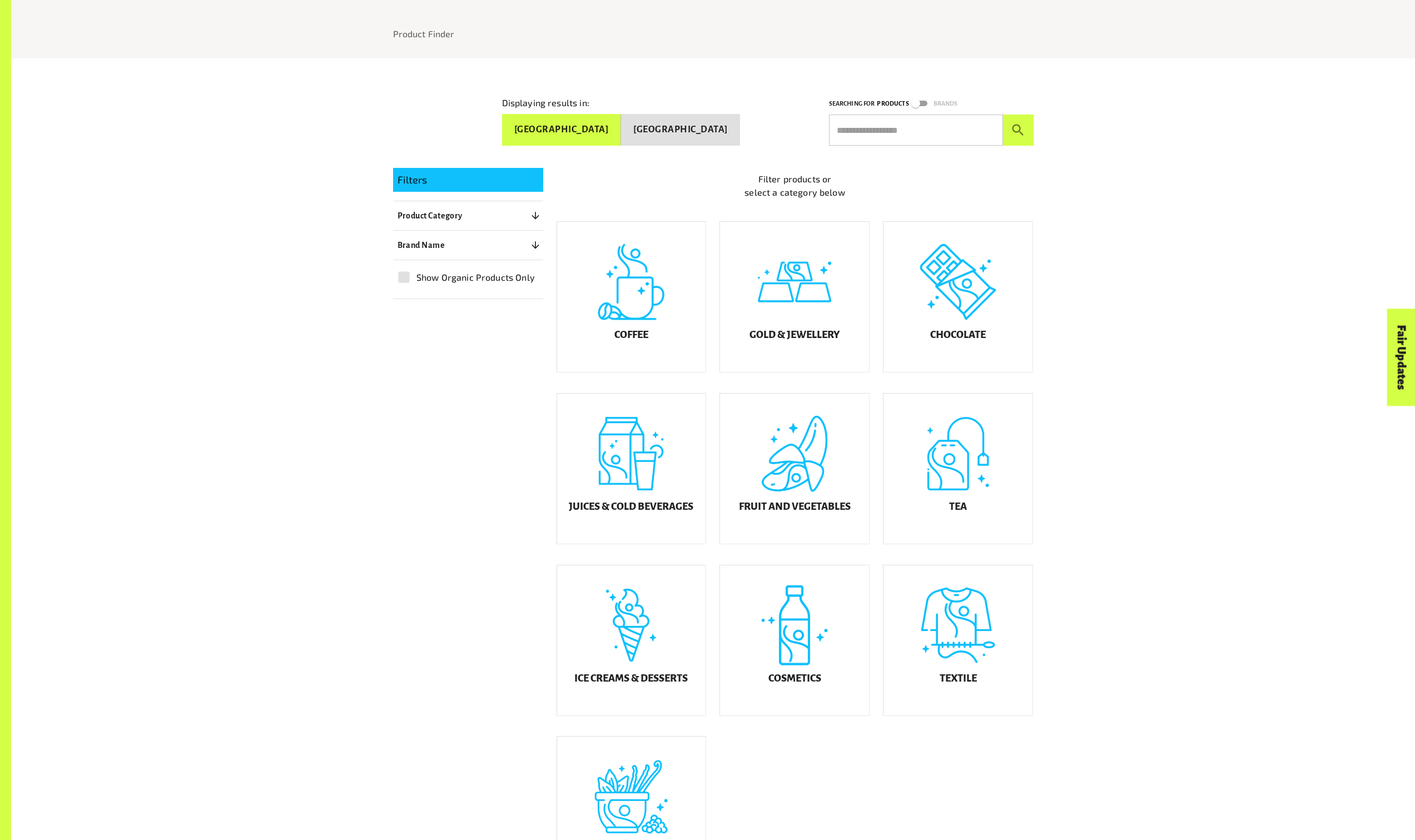
scroll to position [150, 0]
click at [864, 126] on input "text" at bounding box center [916, 130] width 174 height 31
click at [1003, 114] on button "submit" at bounding box center [1018, 130] width 31 height 31
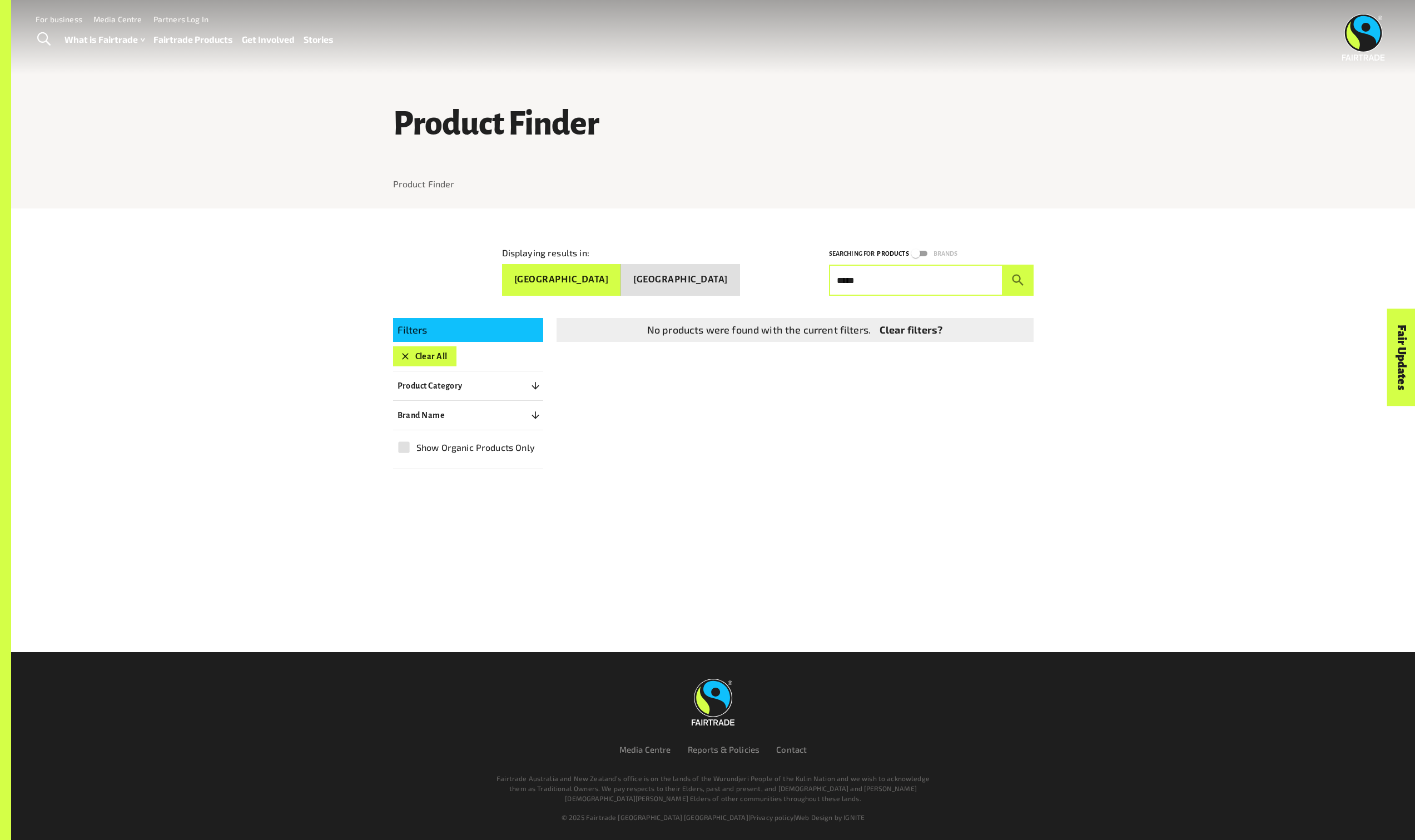
scroll to position [0, 0]
type input "*"
click at [1007, 265] on button "submit" at bounding box center [1022, 280] width 31 height 31
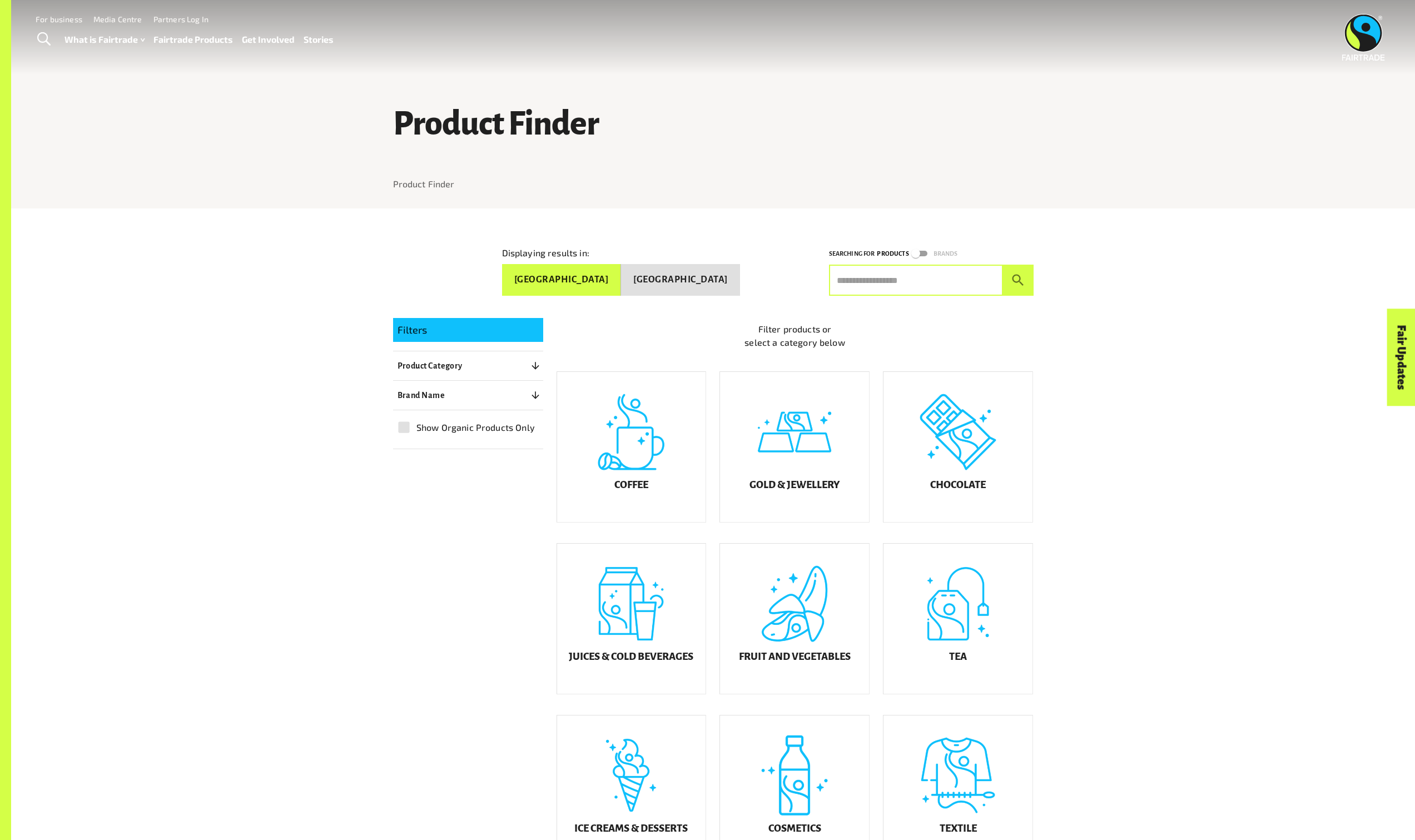
click at [691, 276] on button "New Zealand" at bounding box center [681, 280] width 119 height 31
click at [876, 276] on input "text" at bounding box center [916, 280] width 174 height 31
type input "*****"
click at [1003, 265] on button "submit" at bounding box center [1018, 280] width 31 height 31
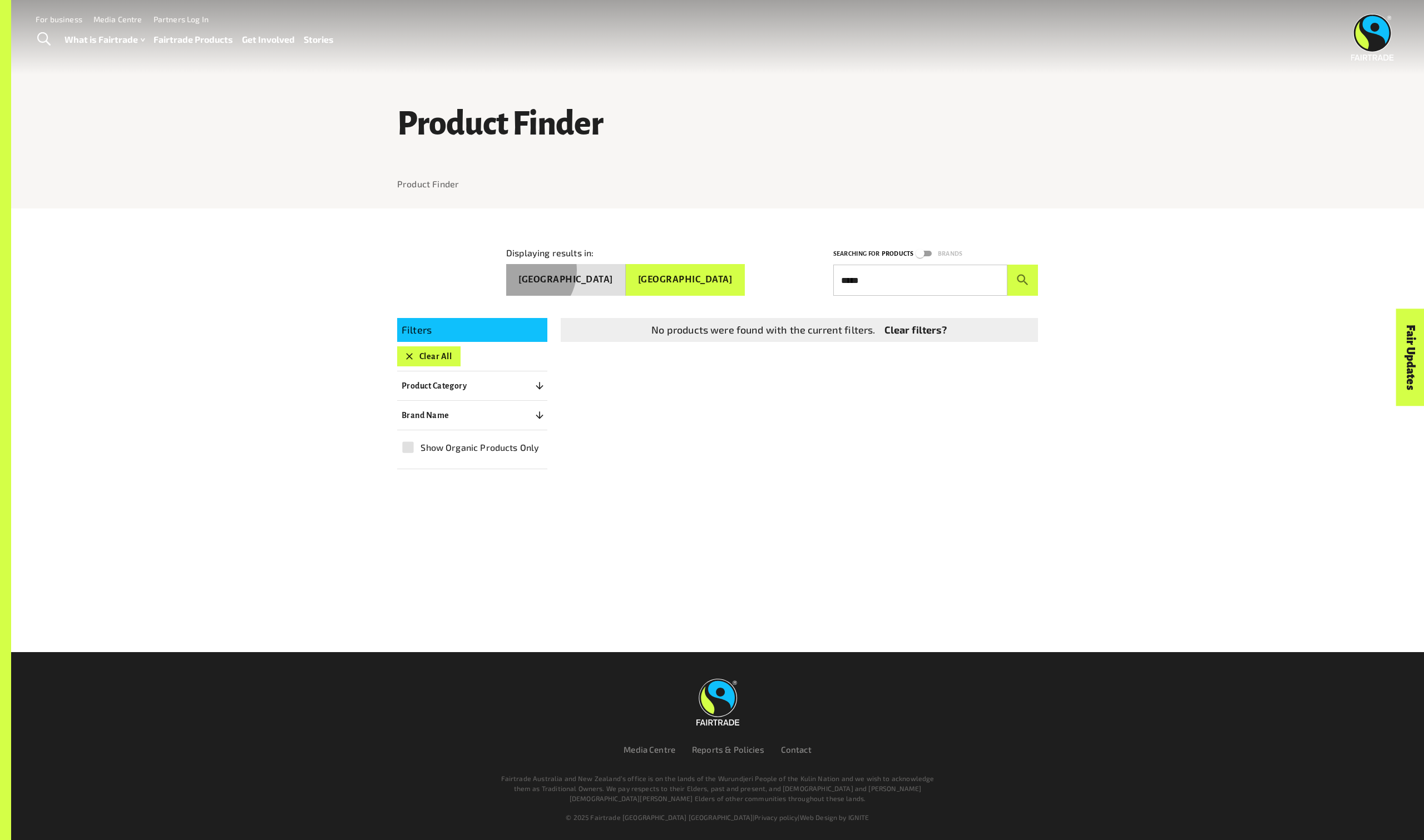
click at [613, 265] on button "Australia" at bounding box center [566, 280] width 120 height 31
click at [427, 347] on button "Clear All" at bounding box center [429, 356] width 63 height 20
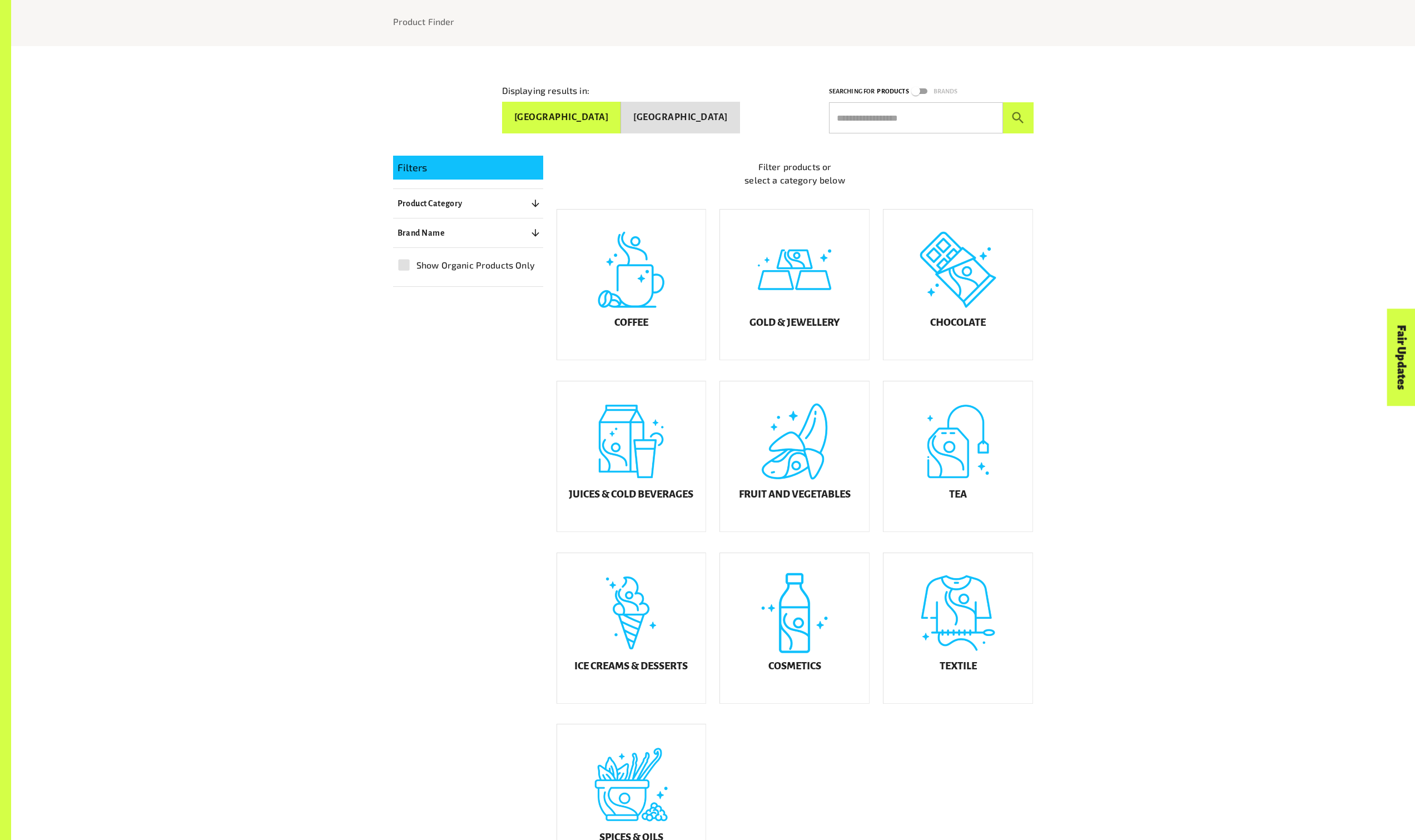
scroll to position [208, 0]
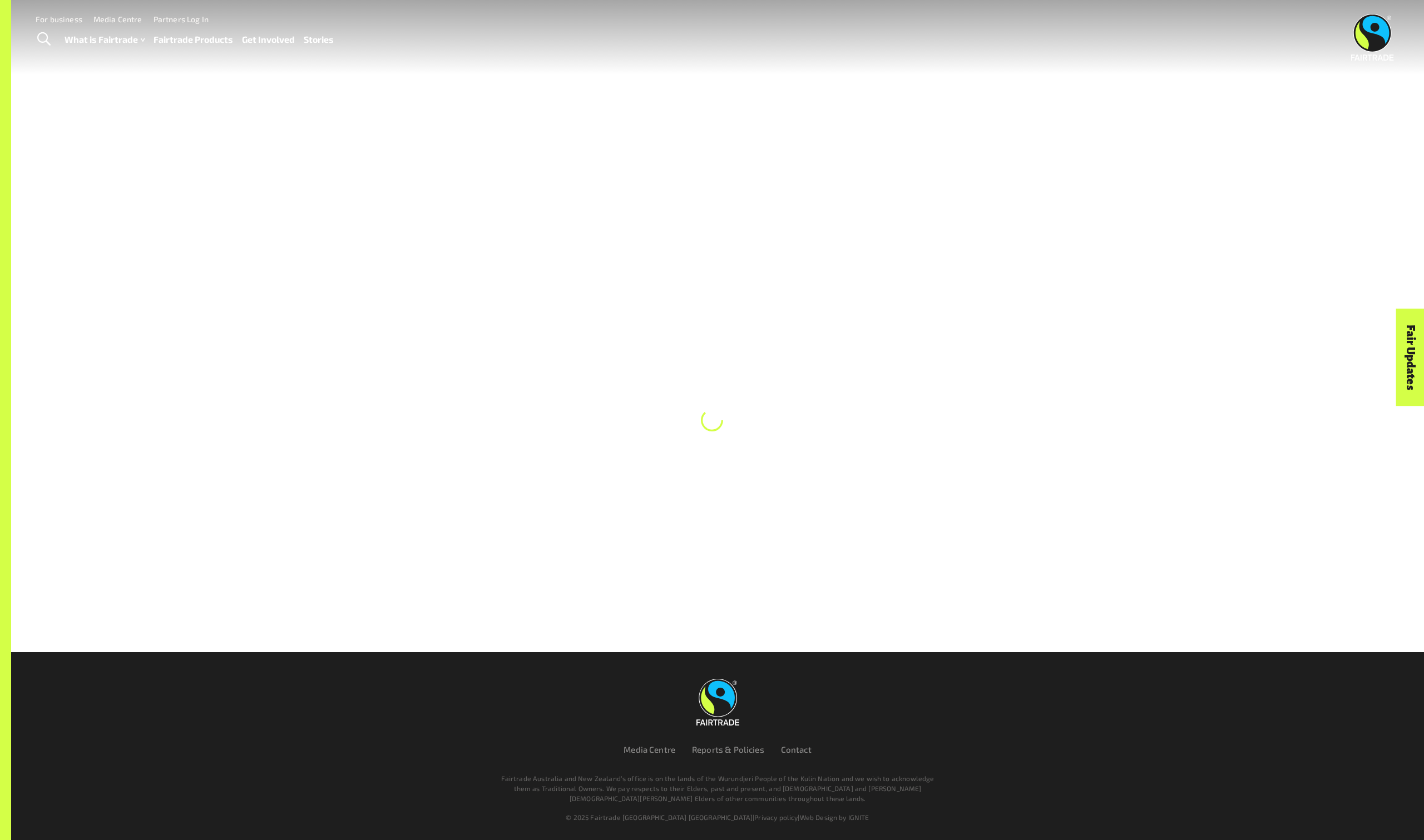
click at [145, 169] on div at bounding box center [712, 326] width 1424 height 652
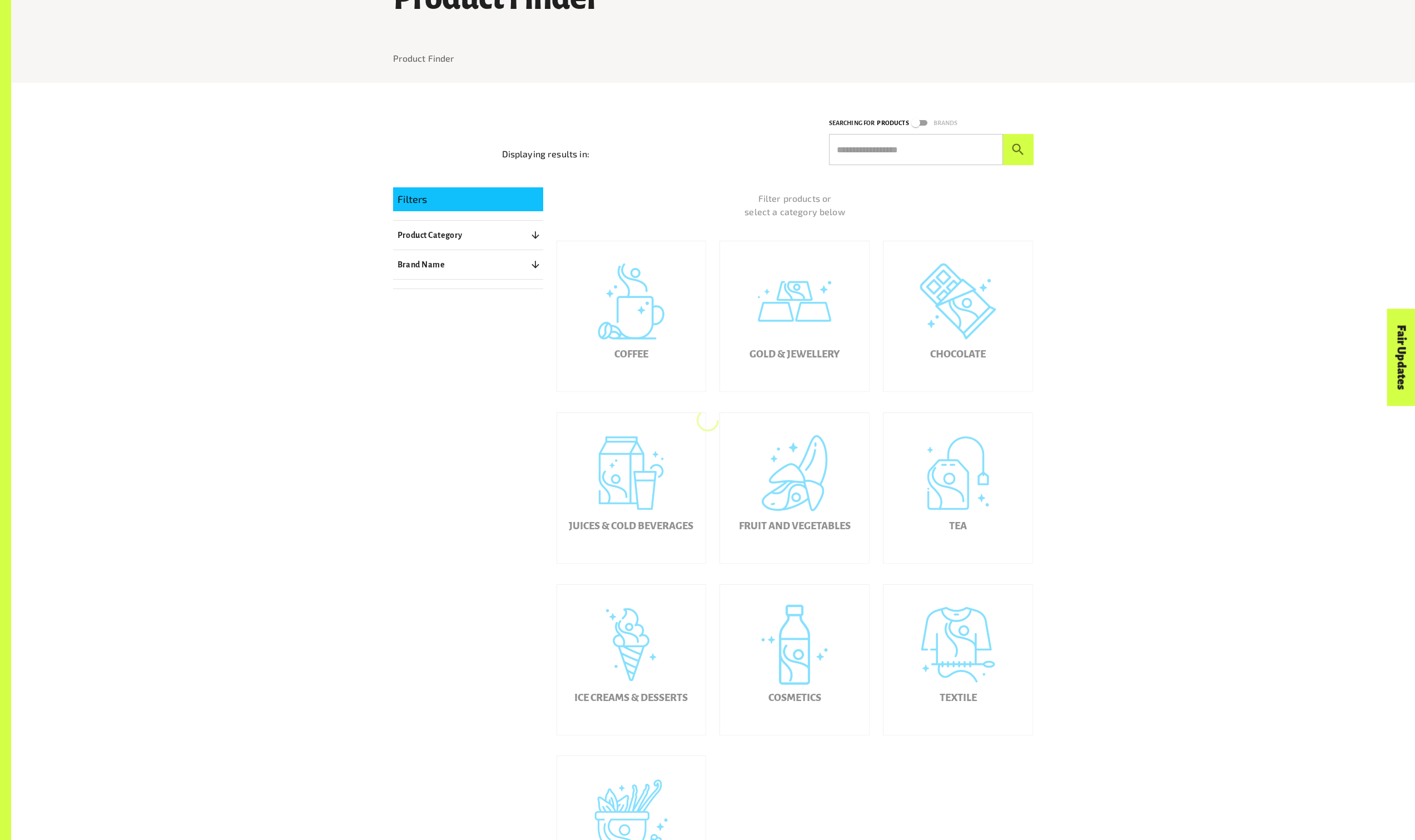
scroll to position [148, 0]
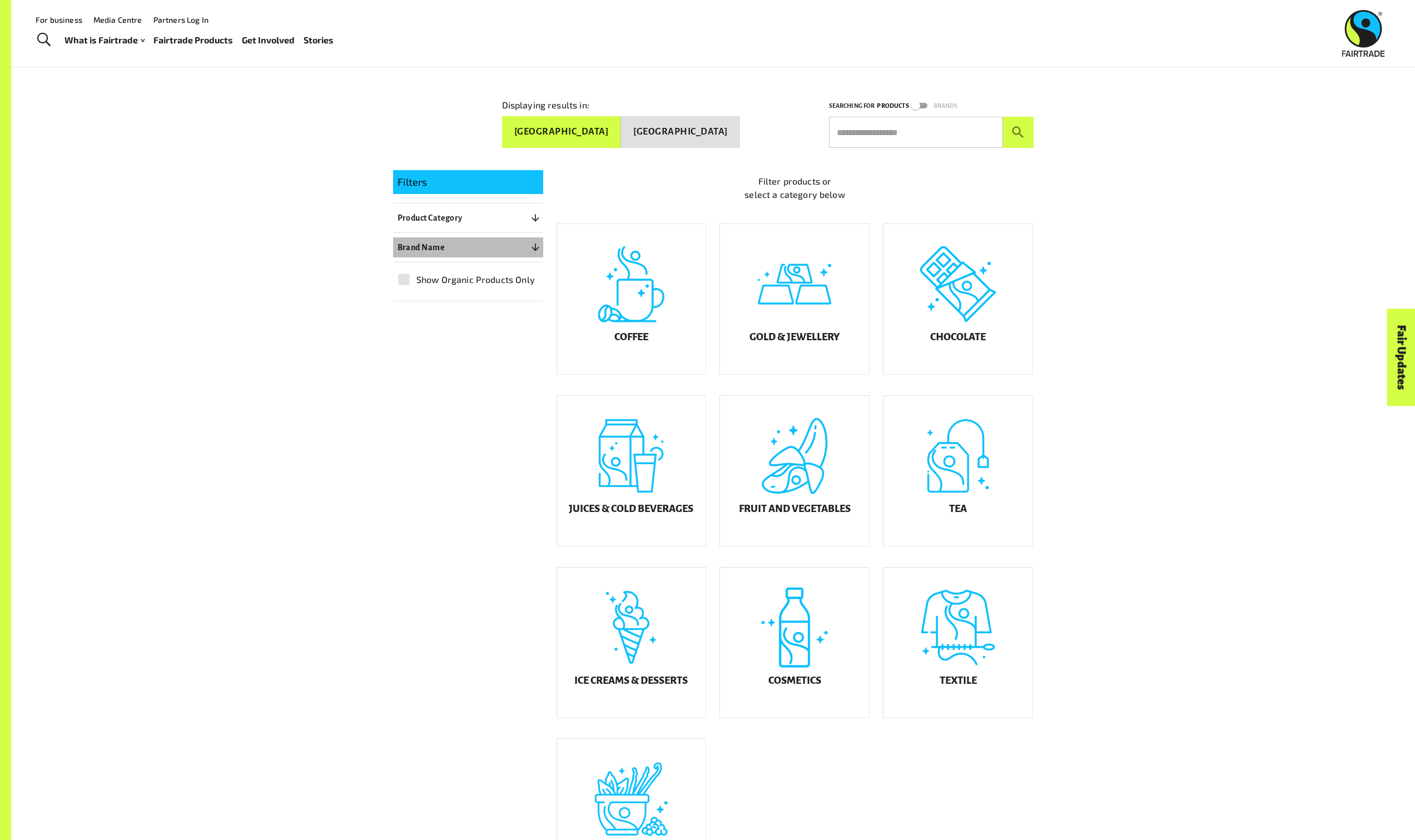
click at [505, 240] on button "Brand Name 0" at bounding box center [468, 247] width 150 height 20
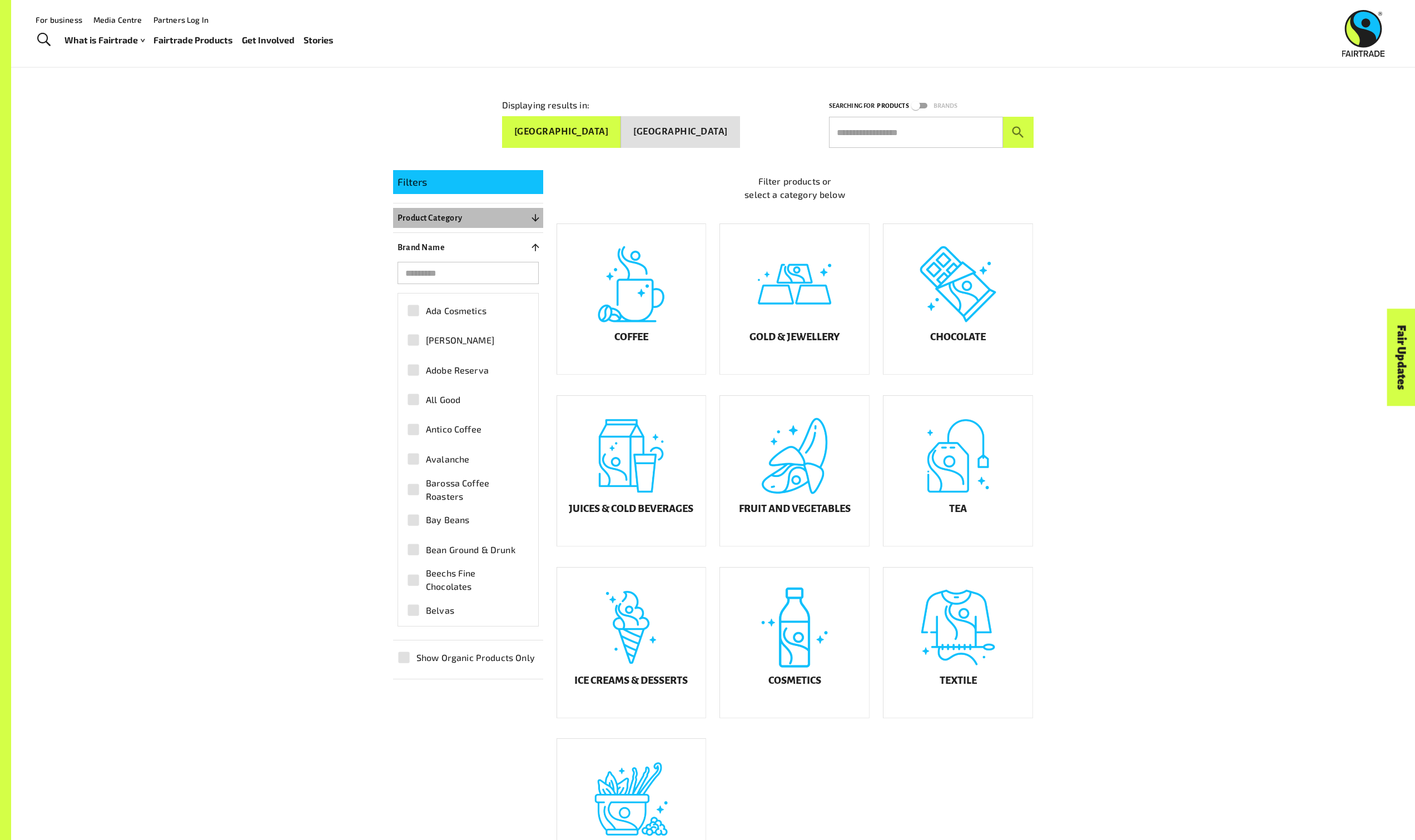
click at [507, 218] on button "Product Category 0" at bounding box center [468, 218] width 150 height 20
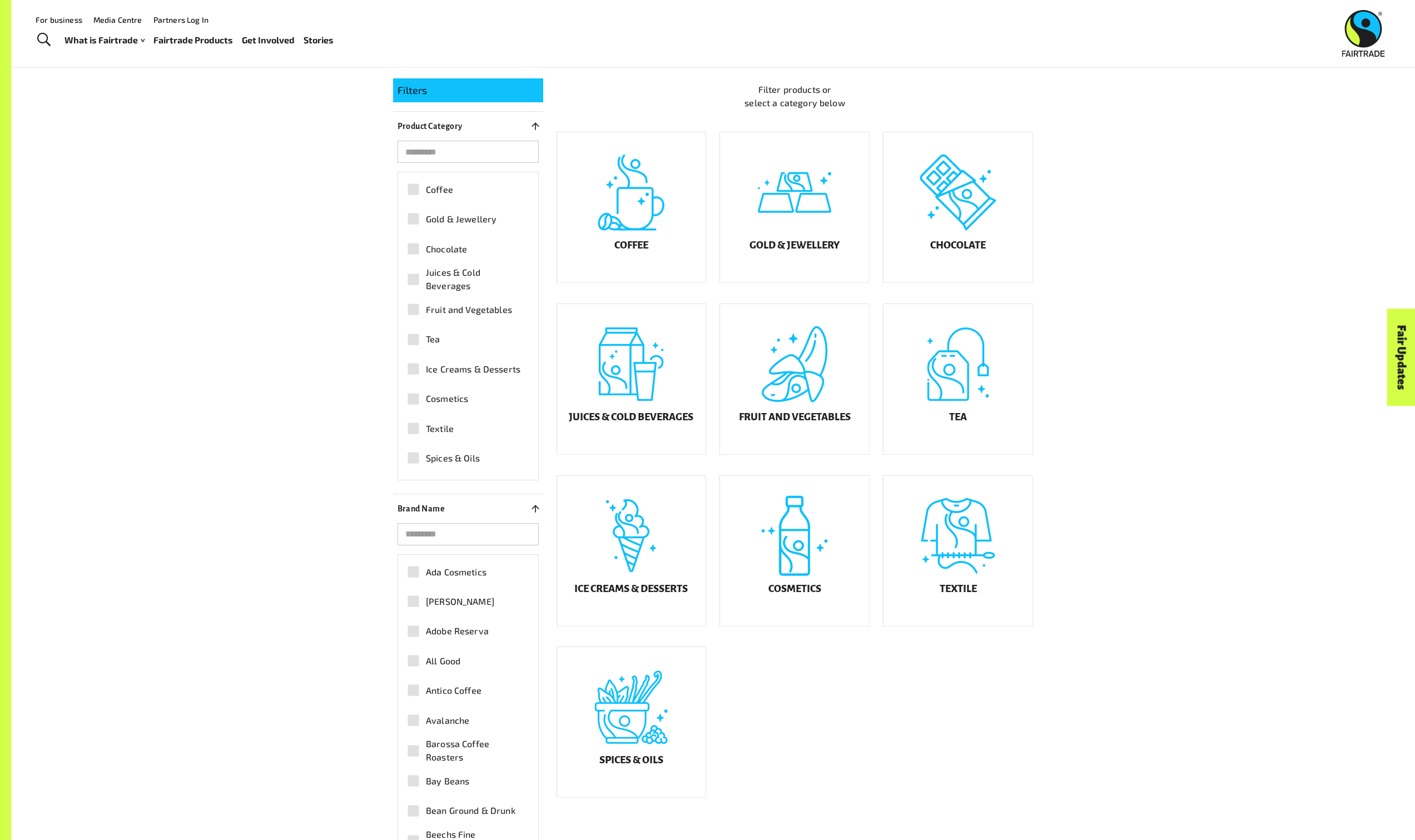
scroll to position [239, 0]
click at [776, 422] on h5 "Fruit and Vegetables" at bounding box center [795, 418] width 112 height 11
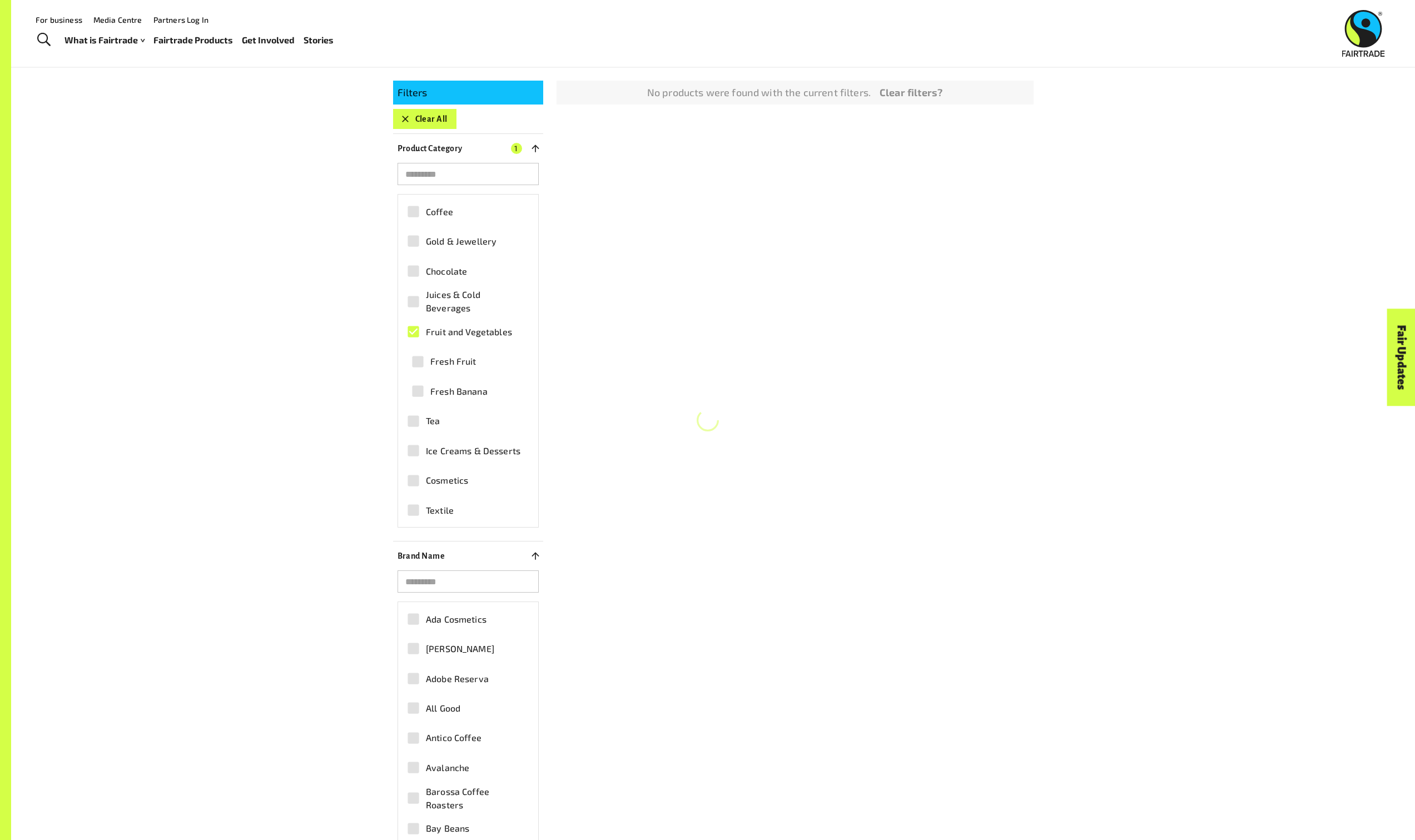
scroll to position [208, 0]
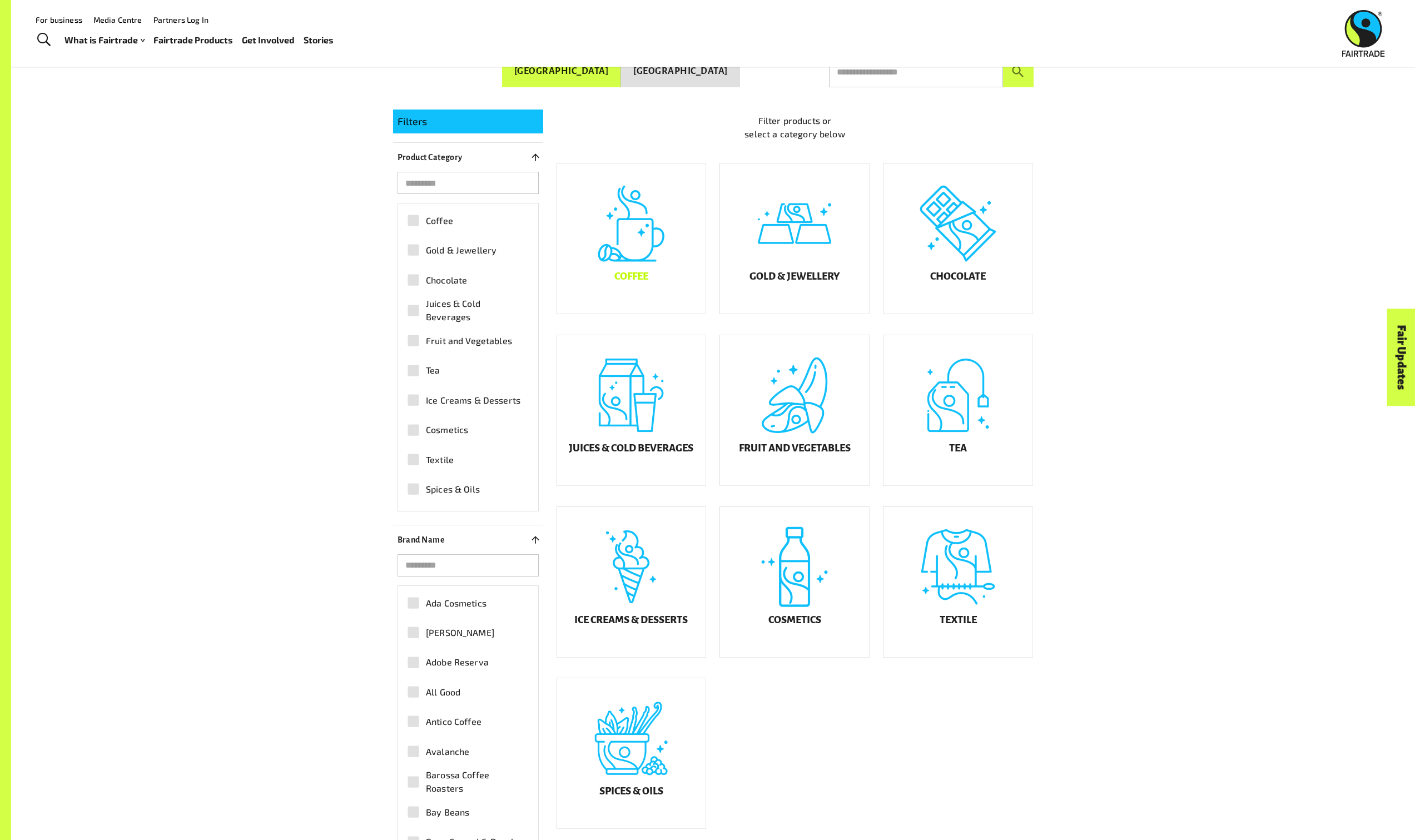
click at [636, 307] on div "Coffee" at bounding box center [632, 238] width 149 height 150
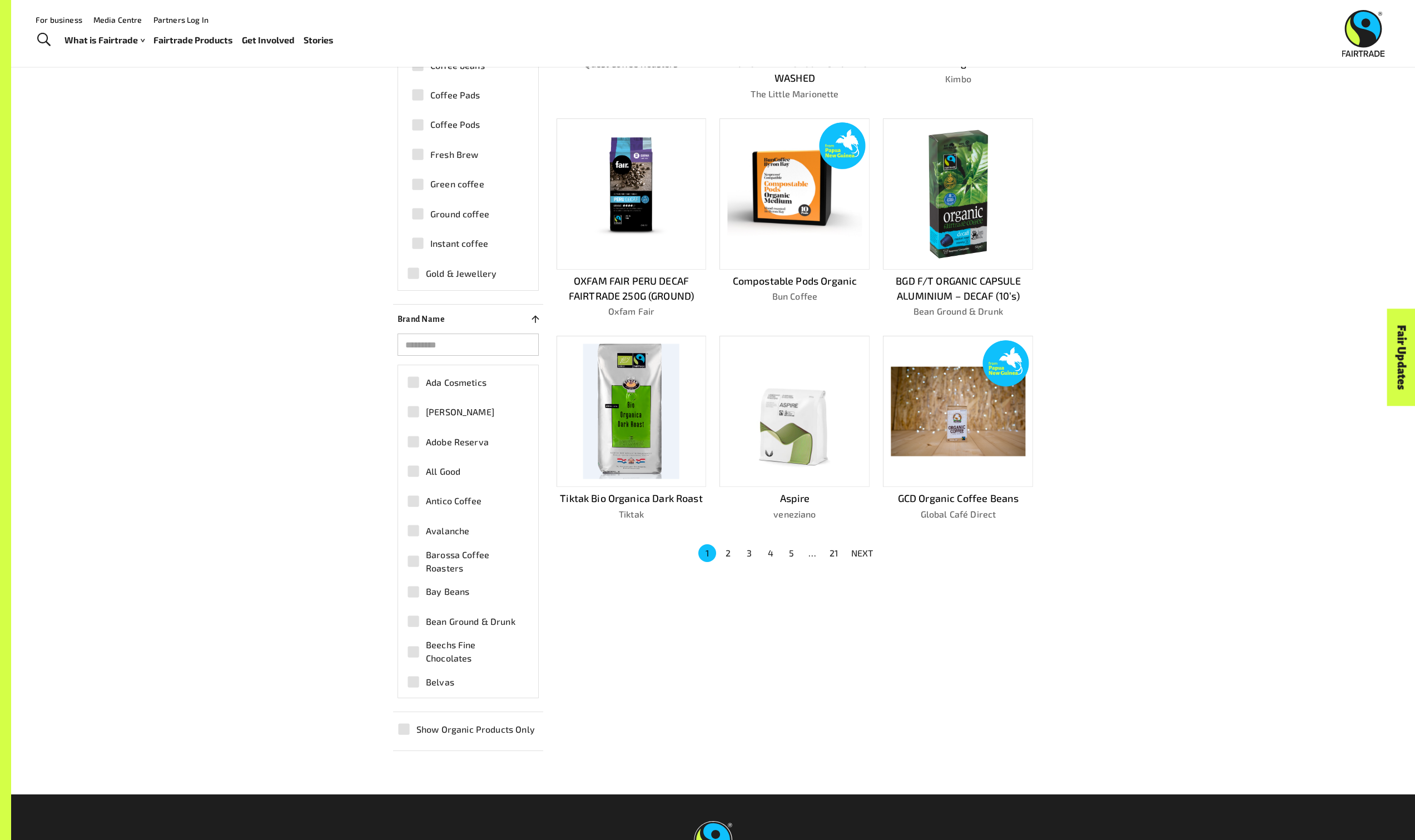
scroll to position [413, 0]
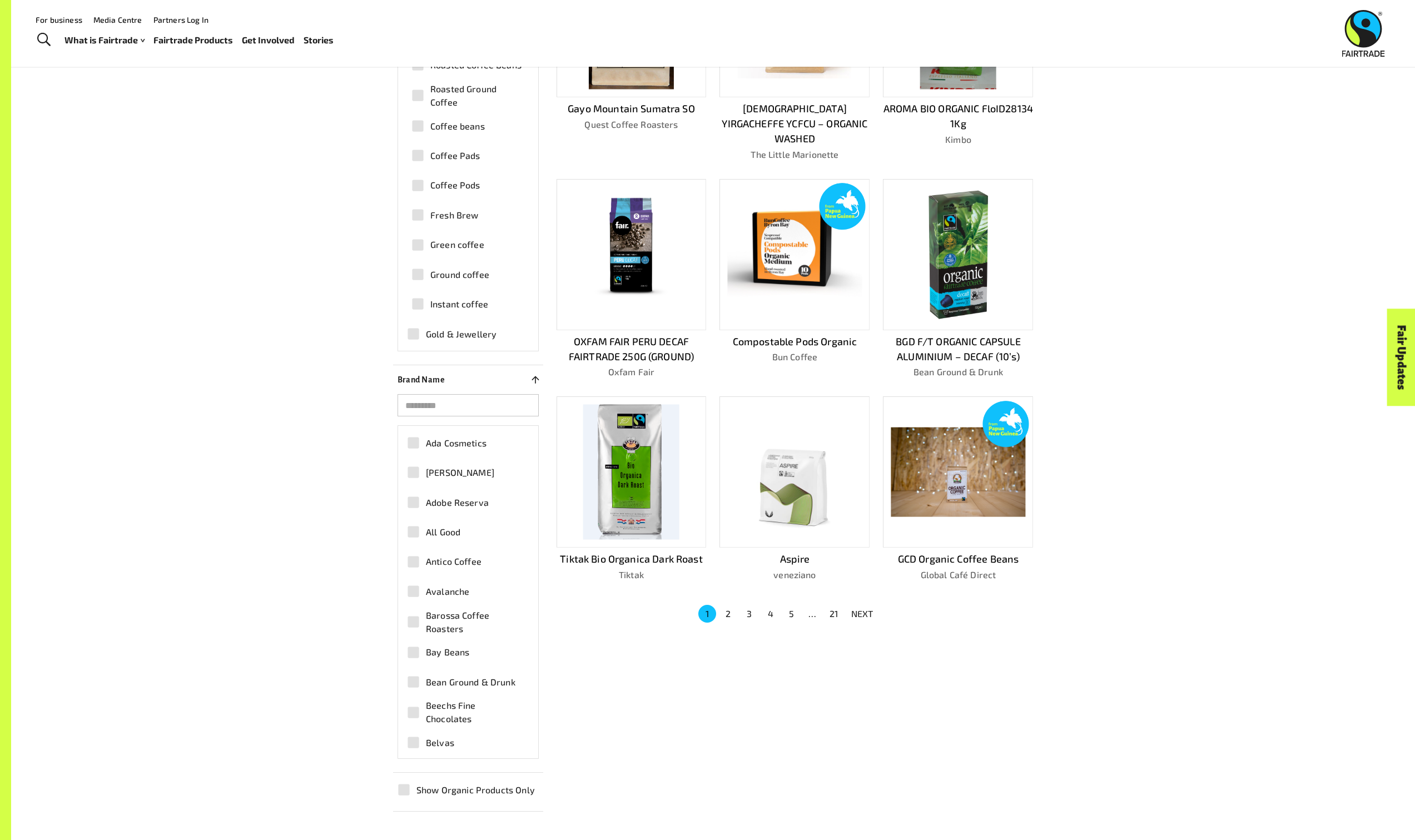
click at [730, 605] on button "2" at bounding box center [728, 613] width 18 height 18
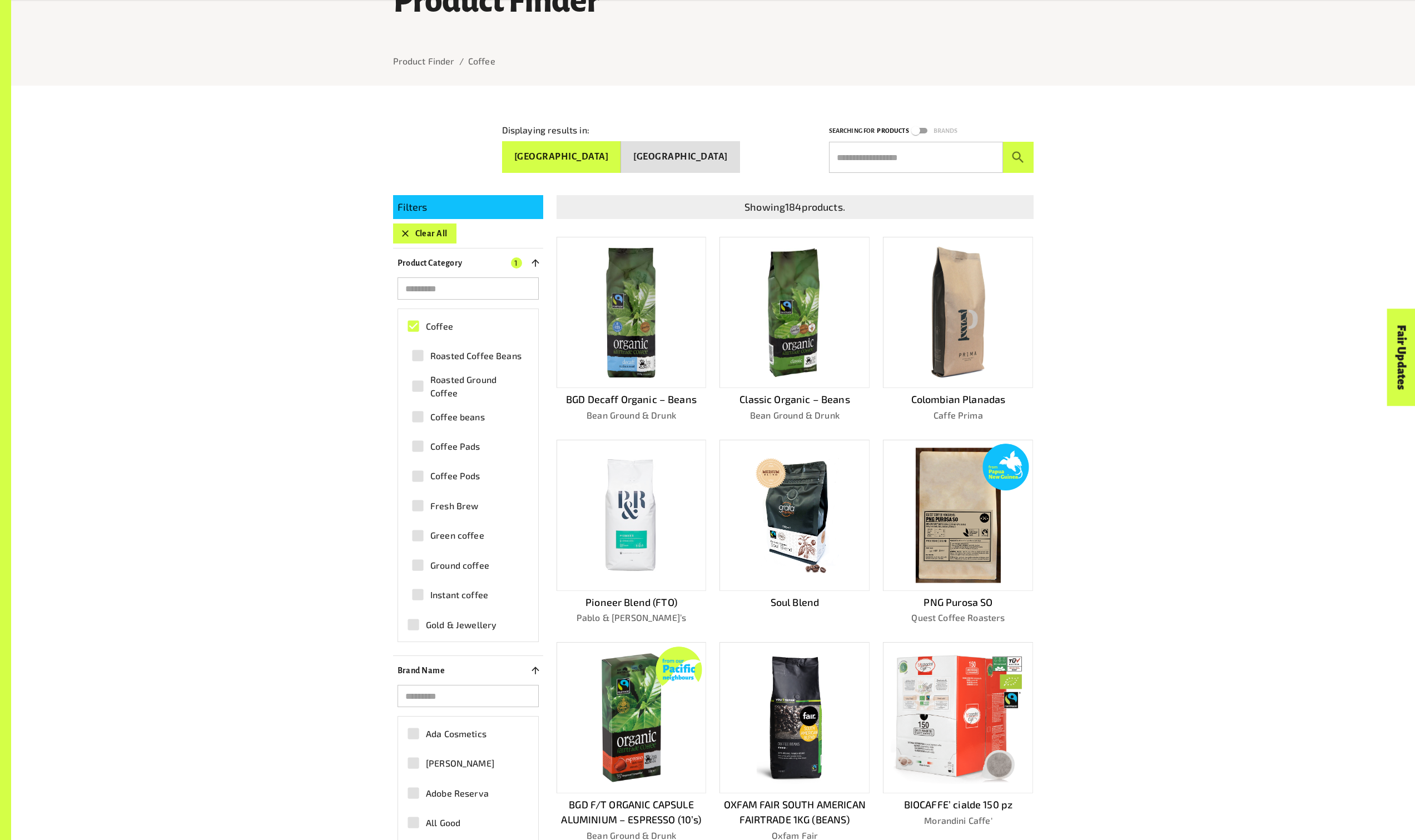
scroll to position [225, 0]
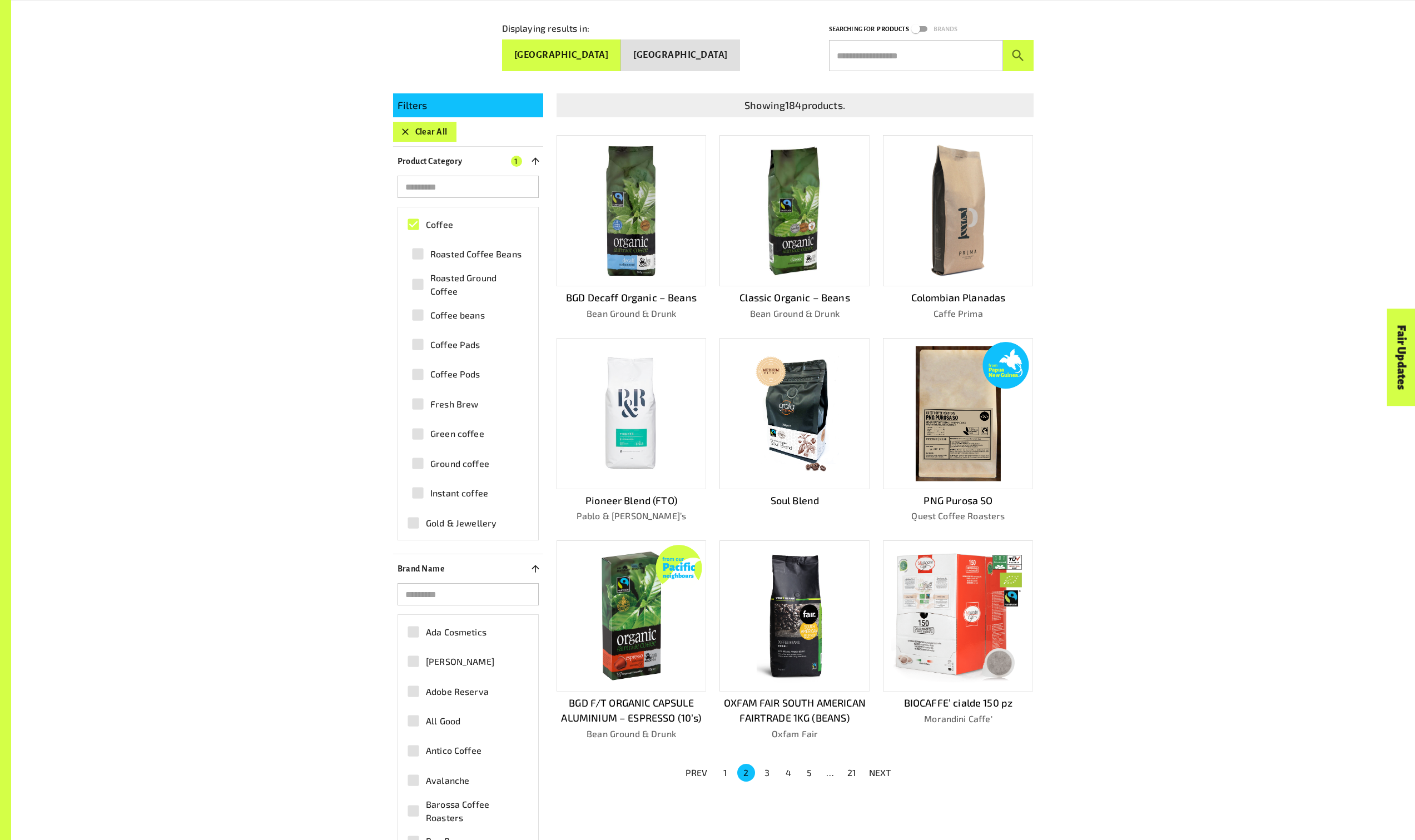
click at [725, 773] on button "1" at bounding box center [725, 772] width 18 height 18
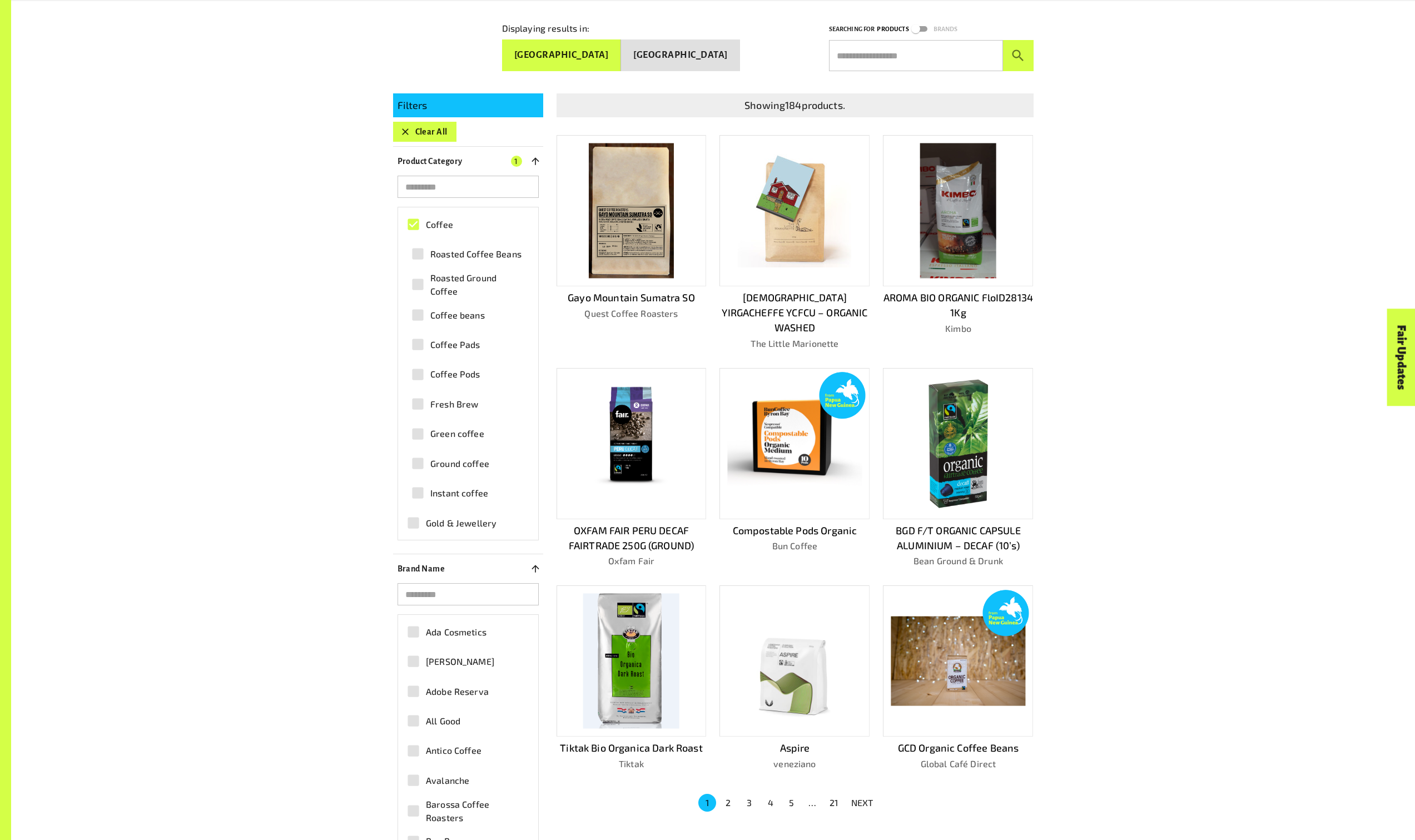
click at [791, 439] on img at bounding box center [795, 444] width 134 height 134
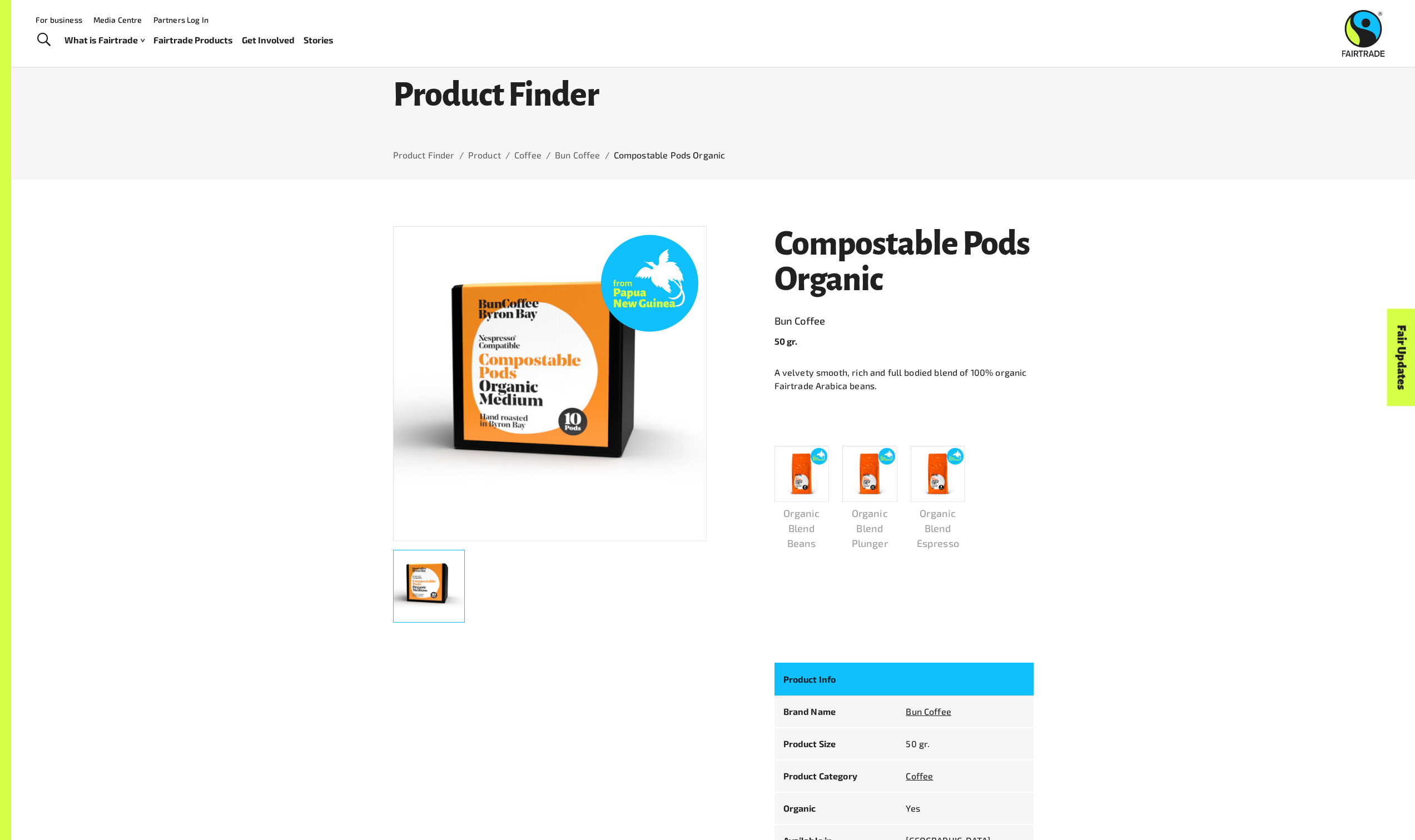
scroll to position [24, 0]
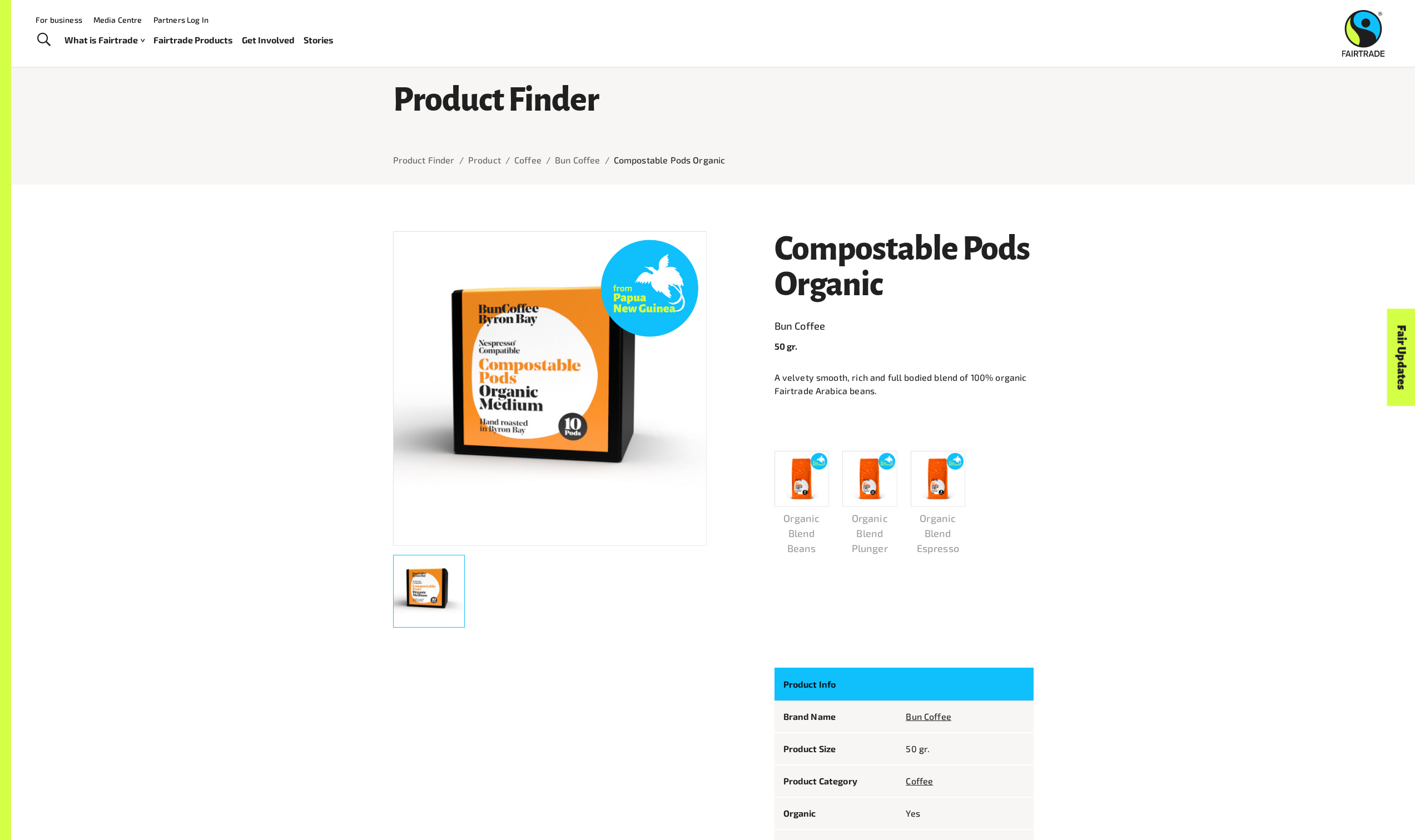
click at [193, 42] on link "Fairtrade Products" at bounding box center [193, 40] width 80 height 16
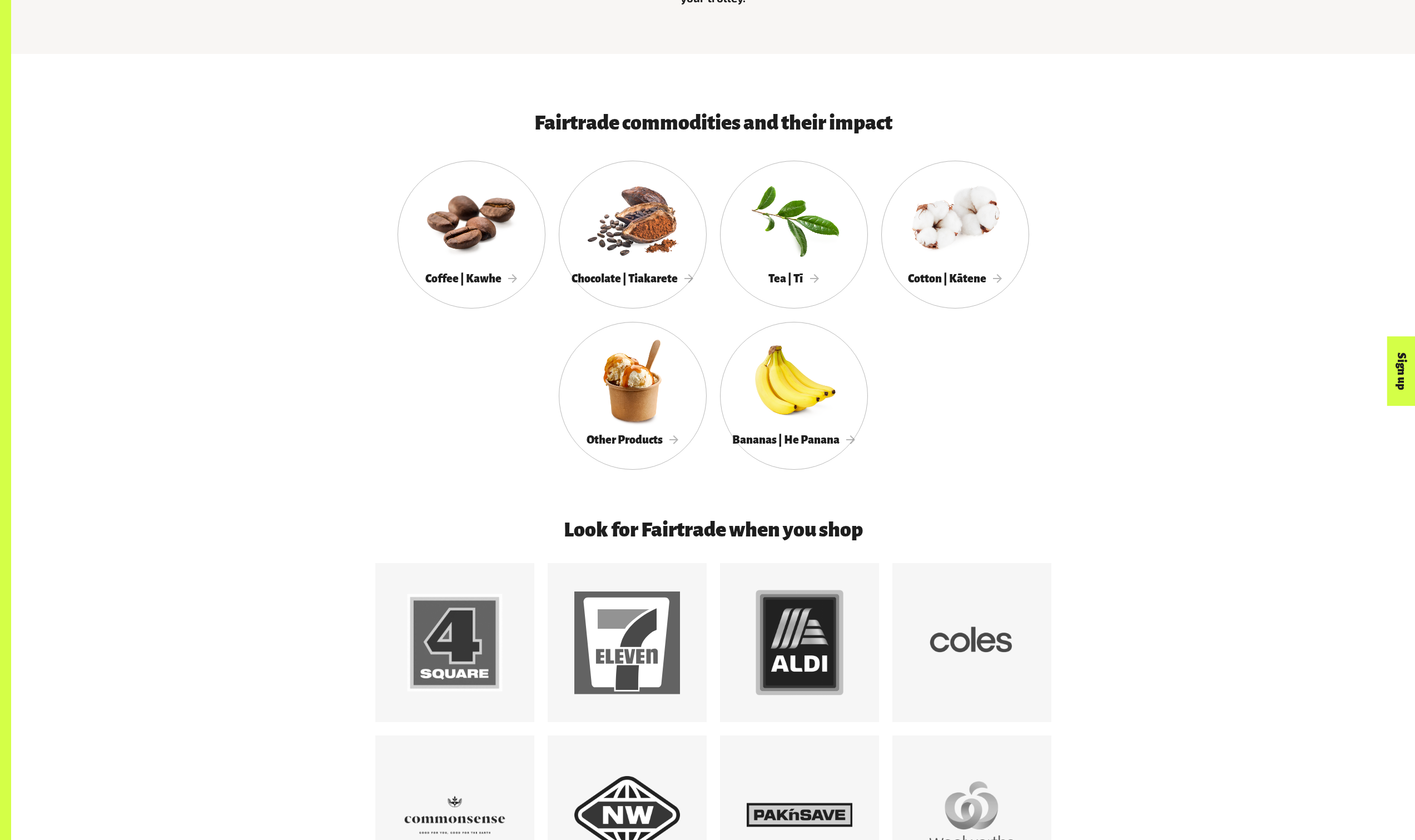
scroll to position [631, 0]
click at [470, 250] on div at bounding box center [471, 218] width 148 height 96
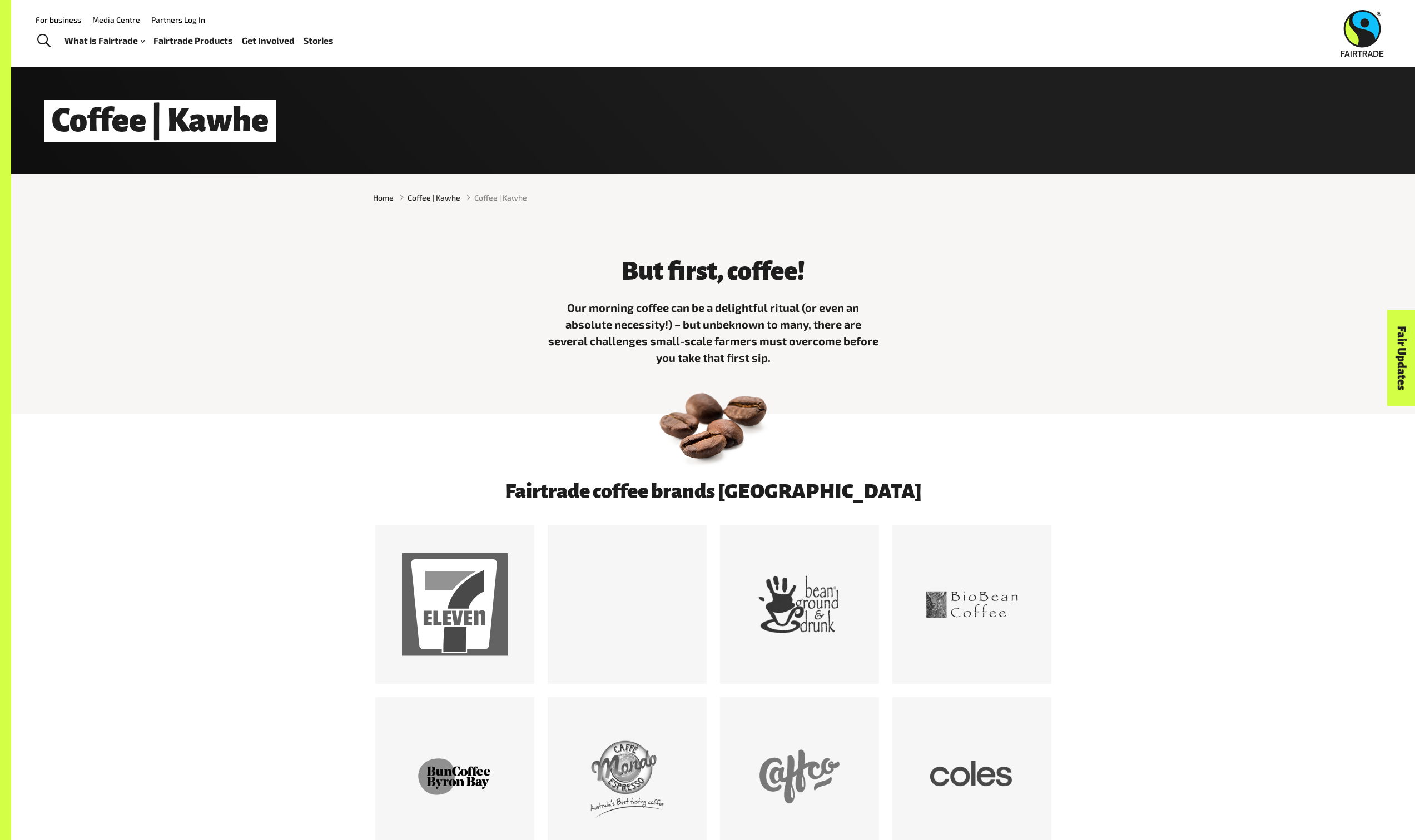
scroll to position [202, 0]
